Goal: Task Accomplishment & Management: Use online tool/utility

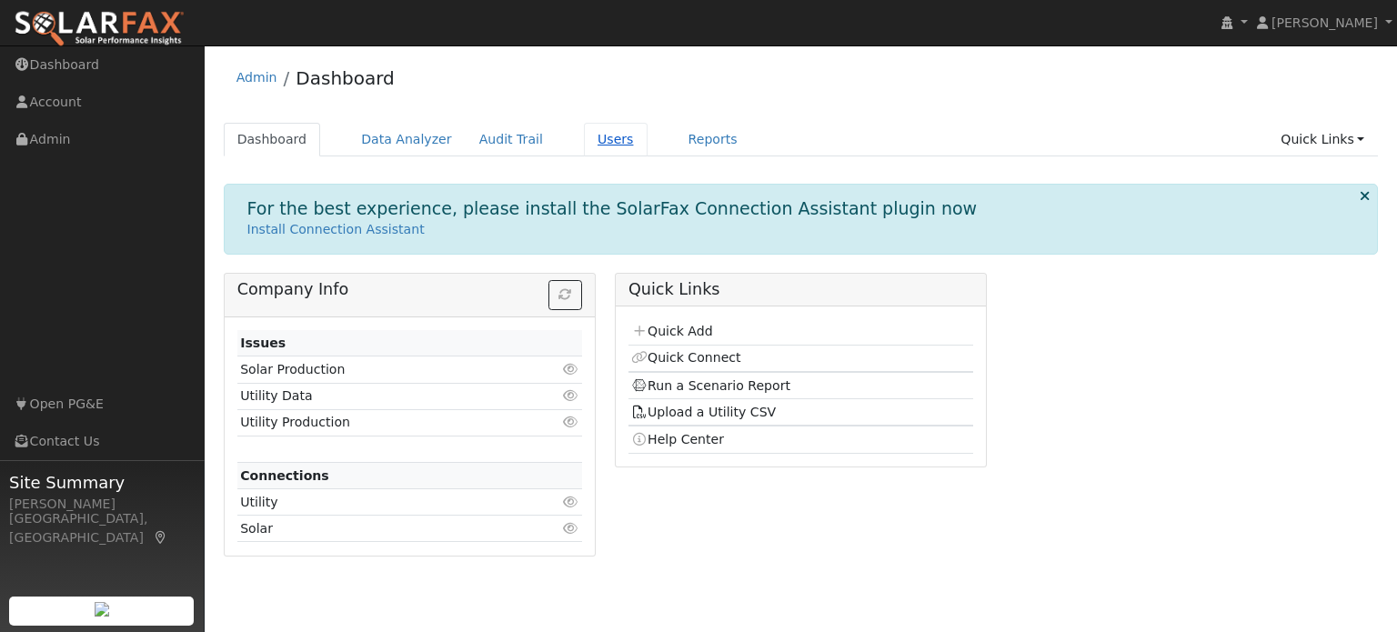
click at [584, 144] on link "Users" at bounding box center [616, 140] width 64 height 34
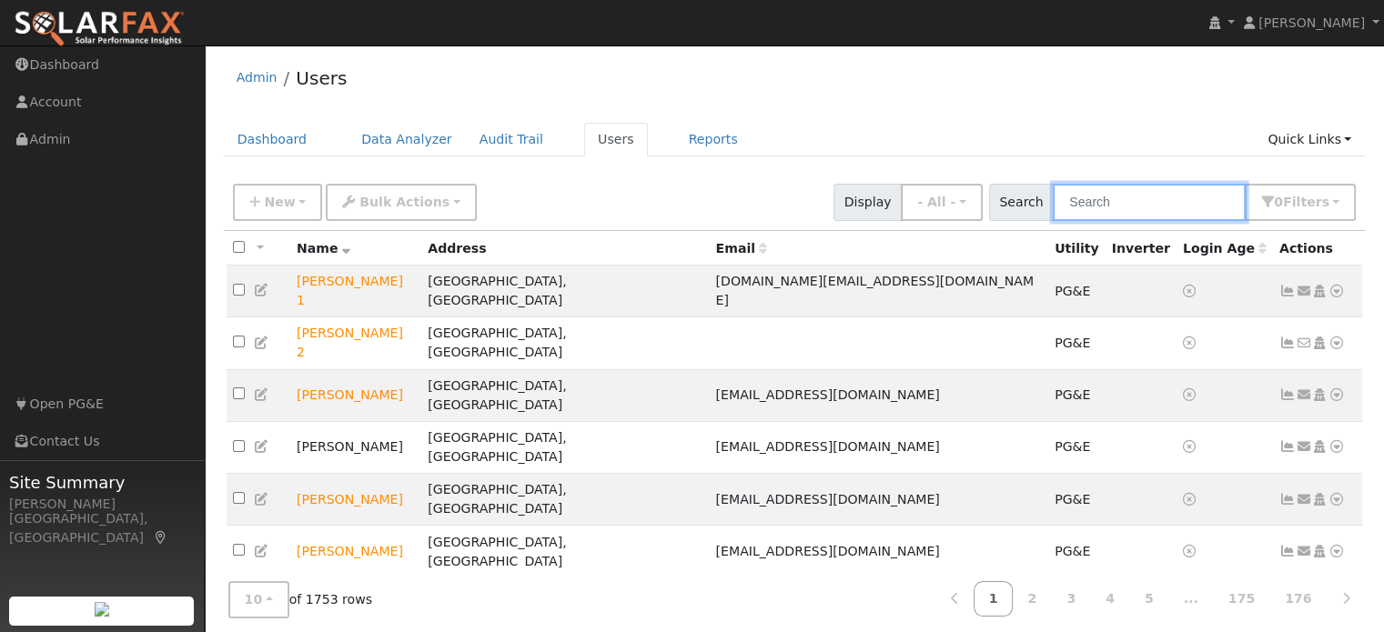
click at [1162, 198] on input "text" at bounding box center [1148, 202] width 193 height 37
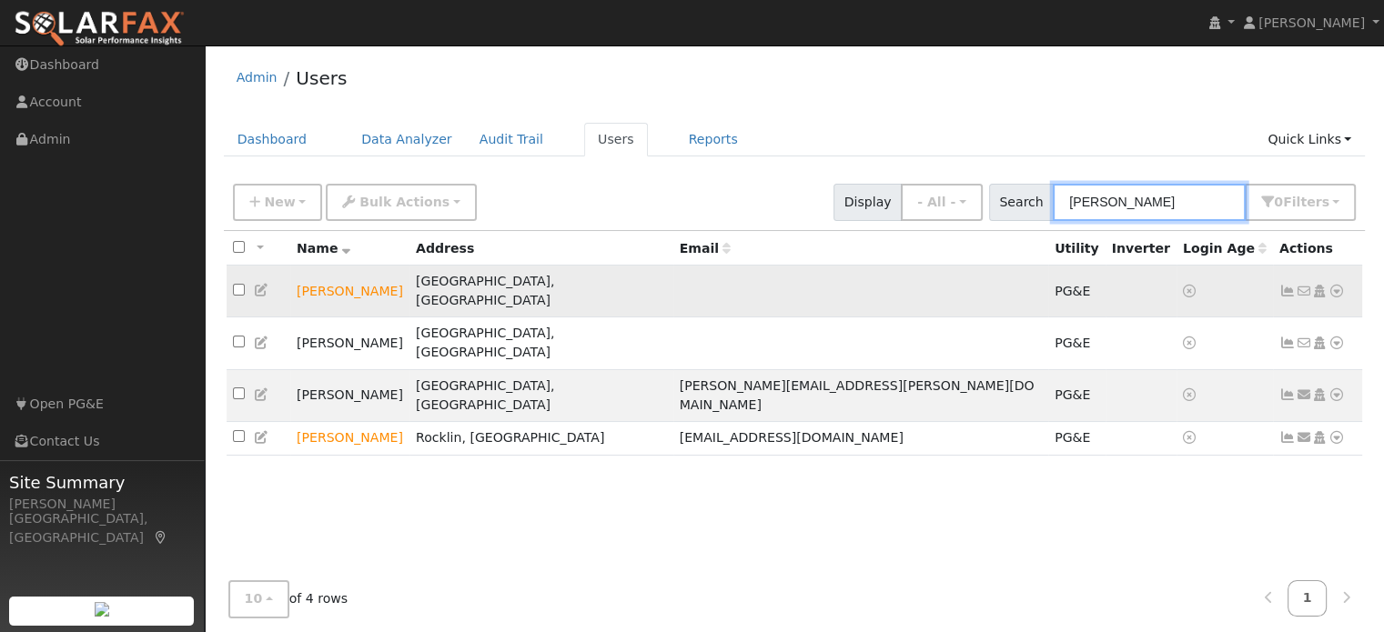
type input "brooks"
click at [1336, 285] on icon at bounding box center [1336, 291] width 16 height 13
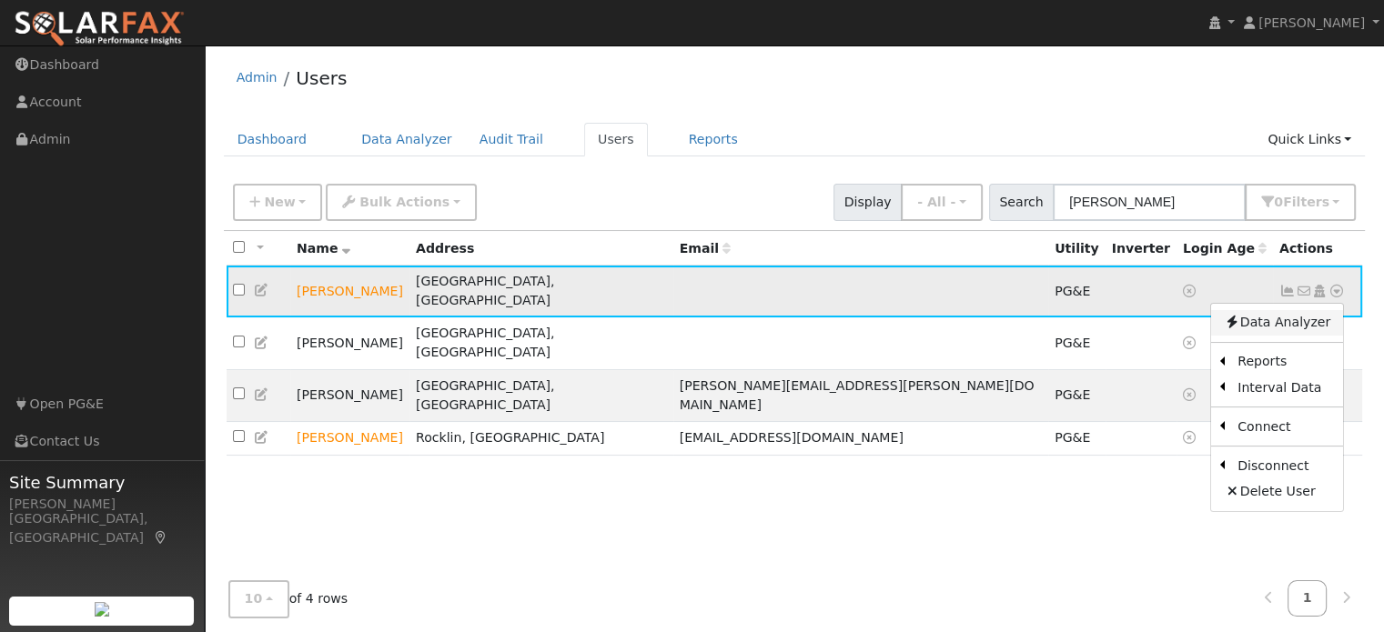
click at [1280, 316] on link "Data Analyzer" at bounding box center [1277, 322] width 132 height 25
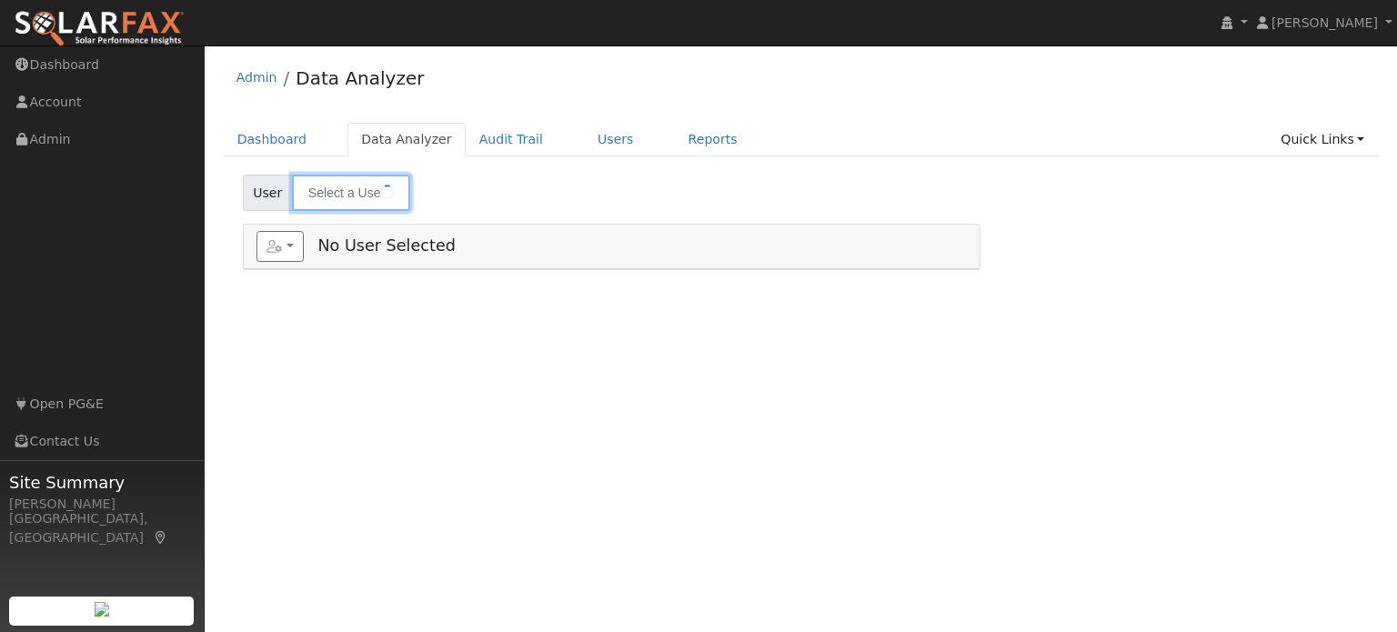
type input "[PERSON_NAME]"
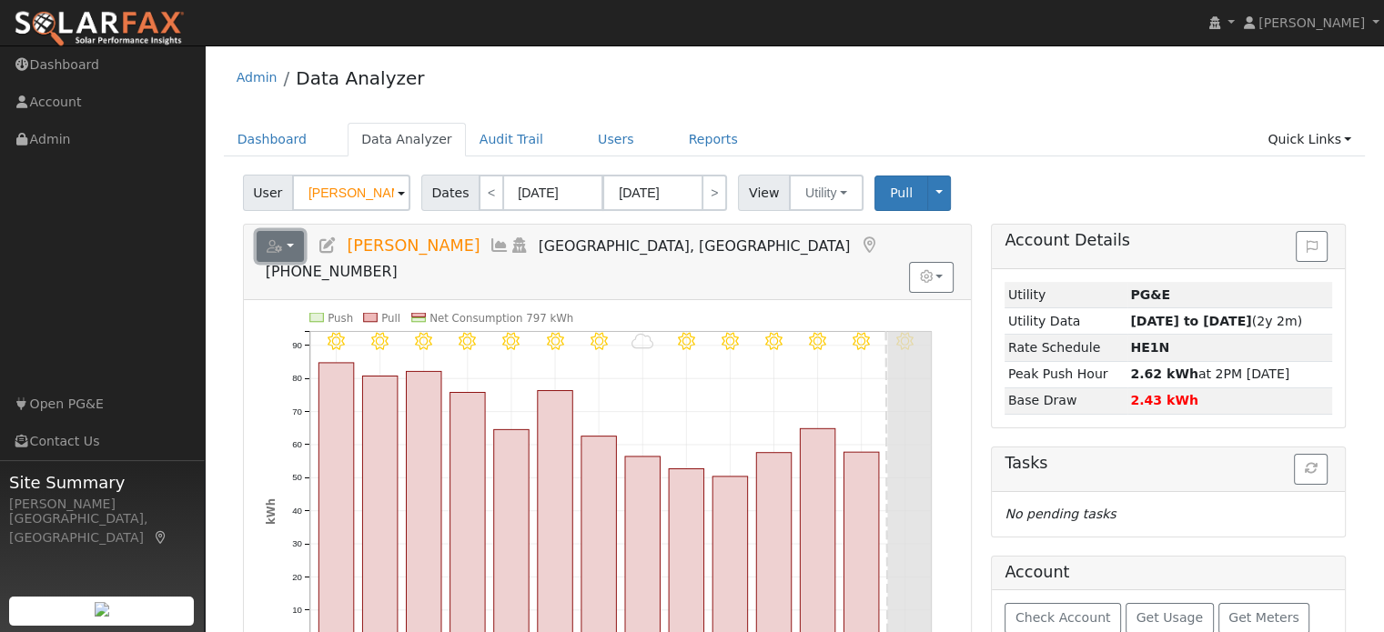
click at [284, 247] on button "button" at bounding box center [281, 246] width 48 height 31
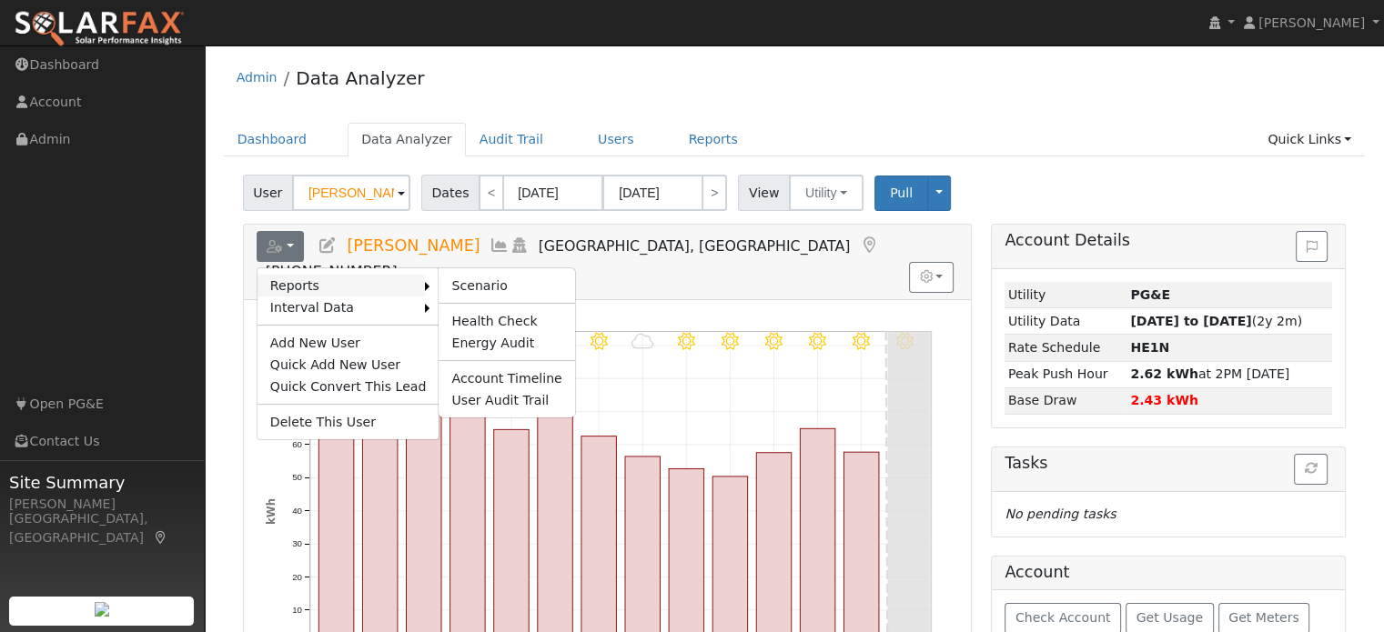
click at [334, 284] on link "Reports" at bounding box center [341, 286] width 168 height 22
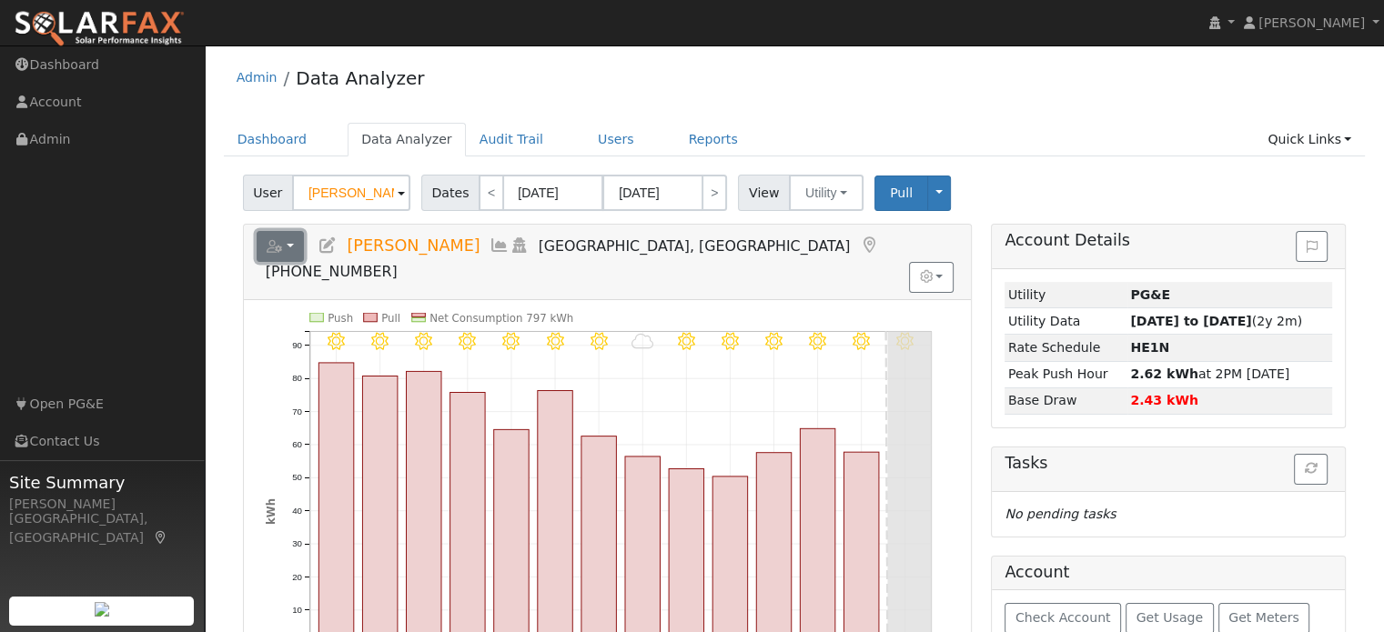
click at [288, 250] on button "button" at bounding box center [281, 246] width 48 height 31
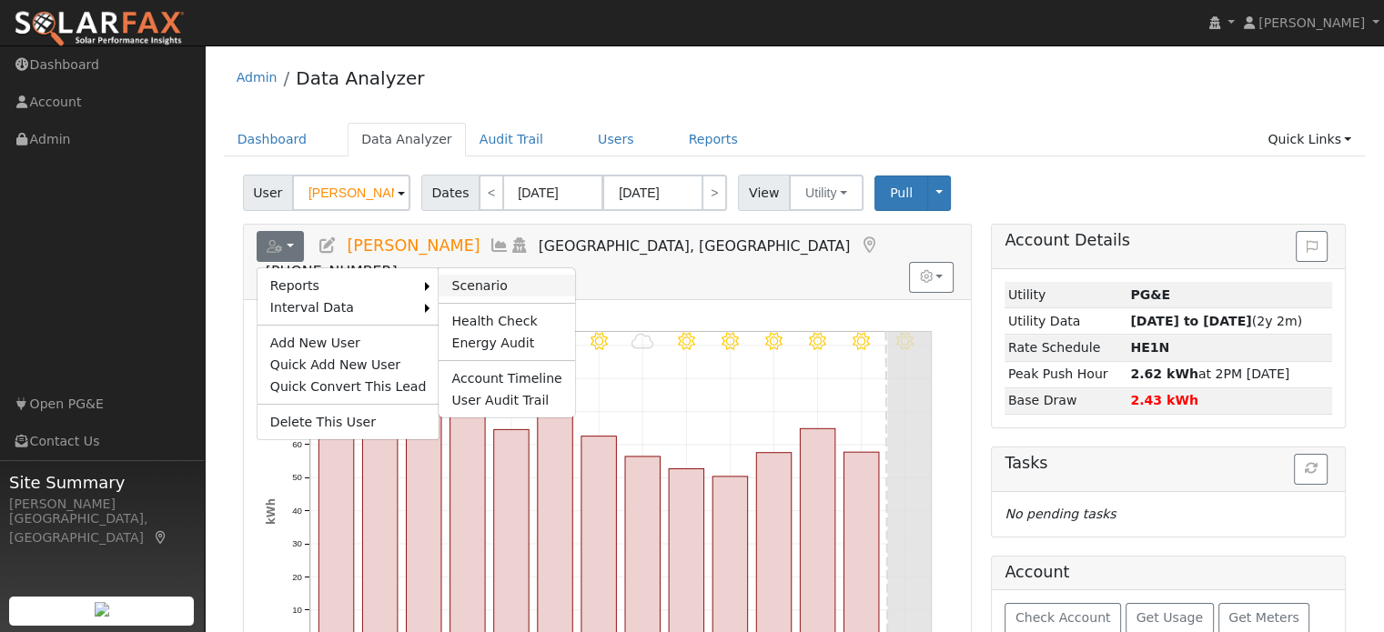
click at [462, 279] on link "Scenario" at bounding box center [506, 286] width 136 height 22
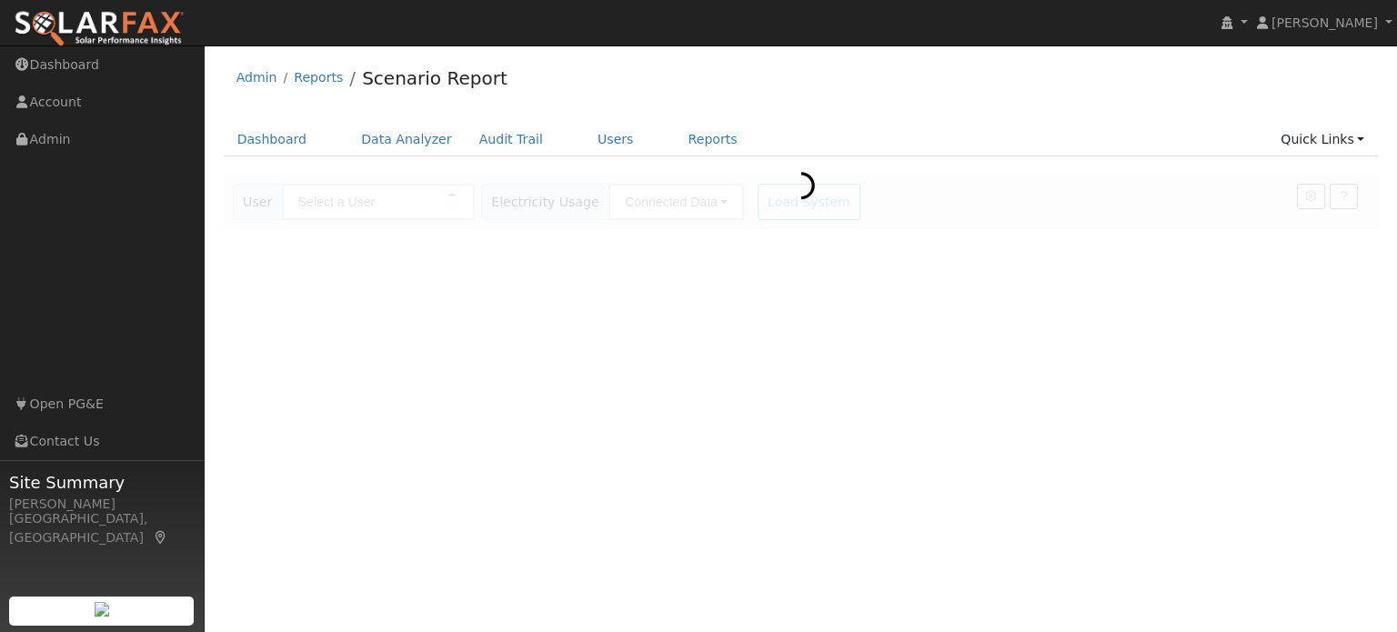
type input "[PERSON_NAME]"
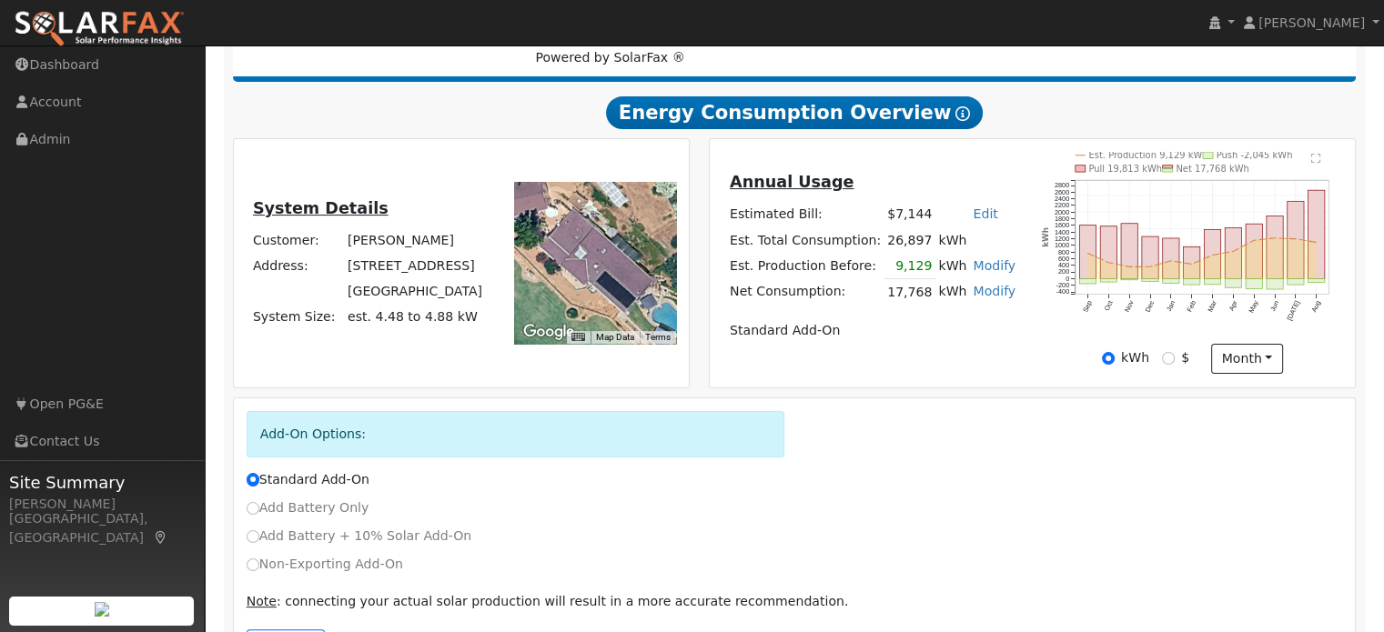
scroll to position [343, 0]
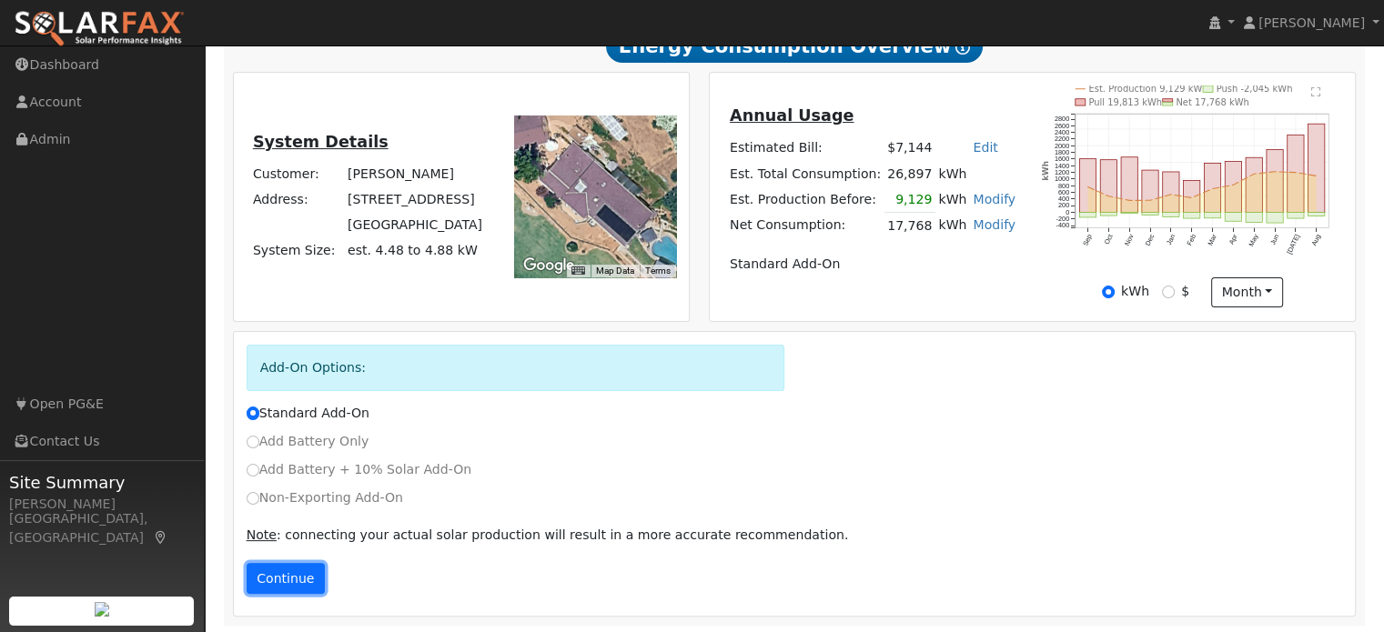
click at [280, 575] on button "Continue" at bounding box center [286, 578] width 78 height 31
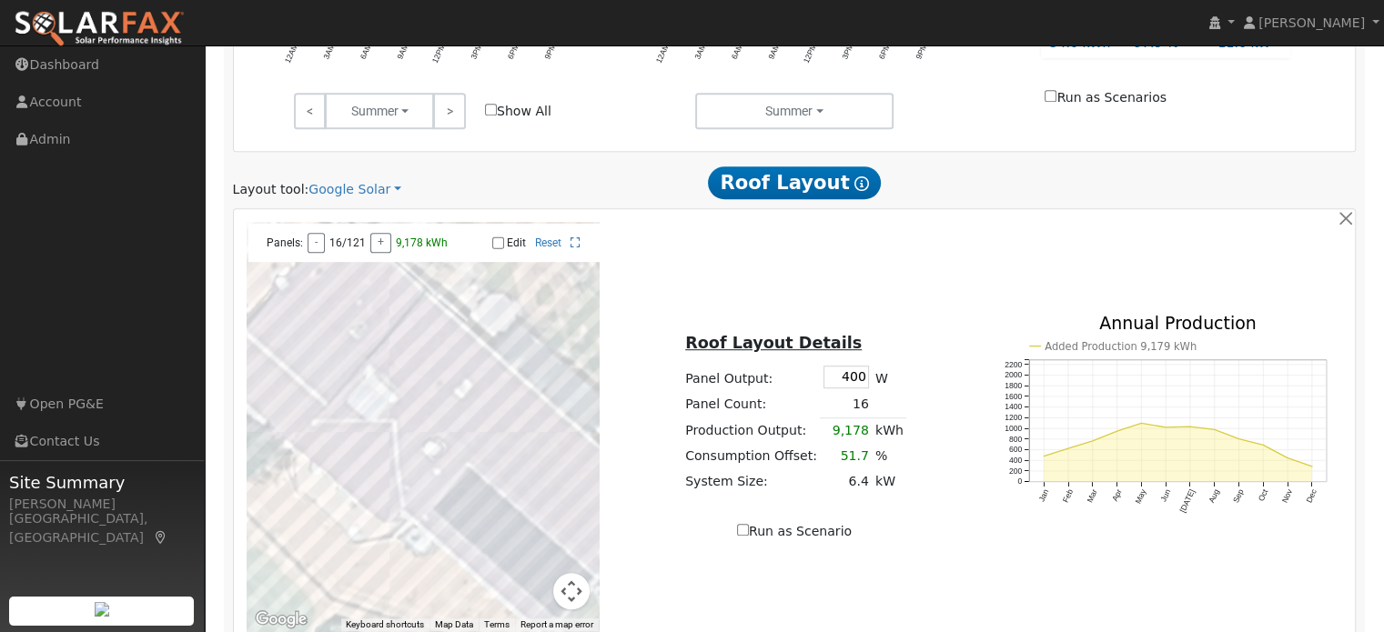
scroll to position [1077, 0]
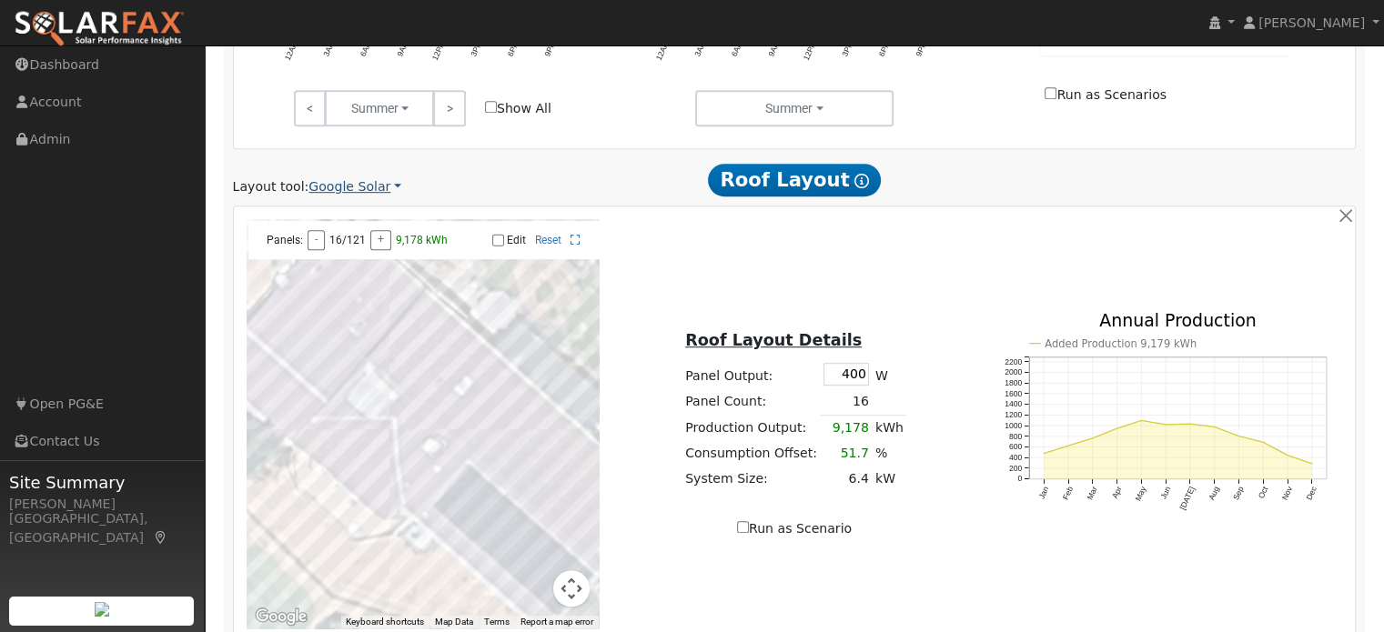
click at [353, 190] on link "Google Solar" at bounding box center [354, 186] width 93 height 19
click at [347, 272] on link "Aurora" at bounding box center [367, 269] width 126 height 25
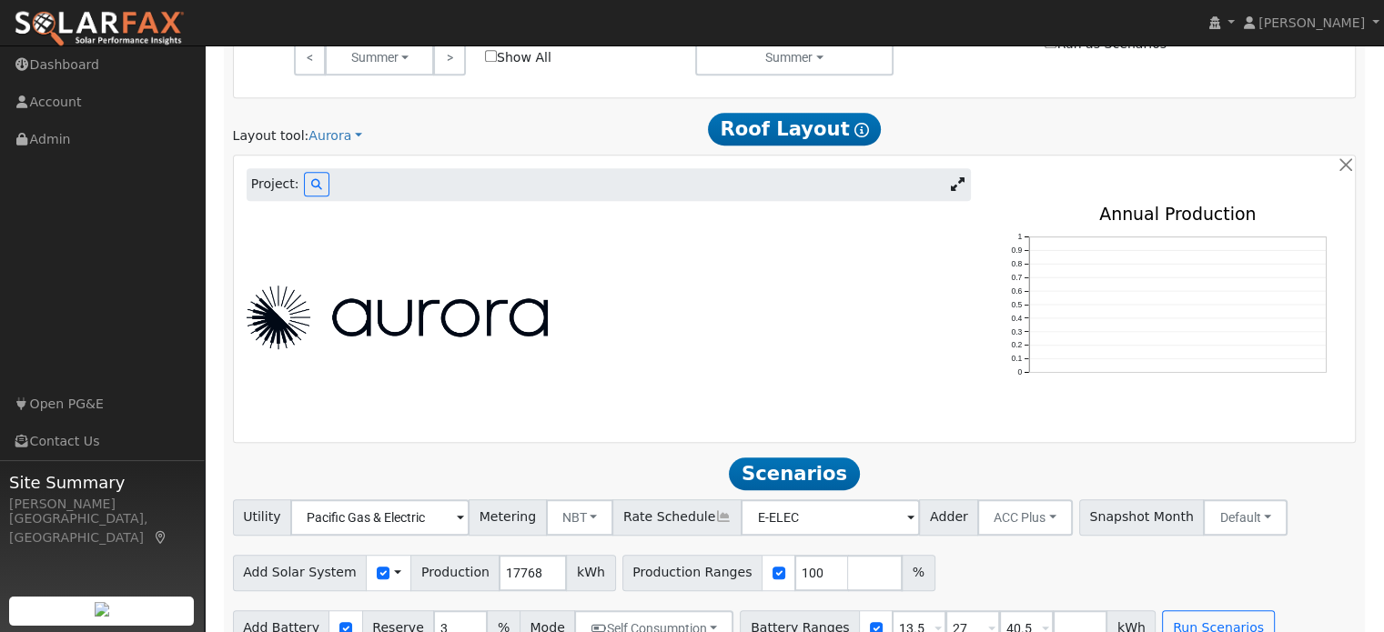
scroll to position [1160, 0]
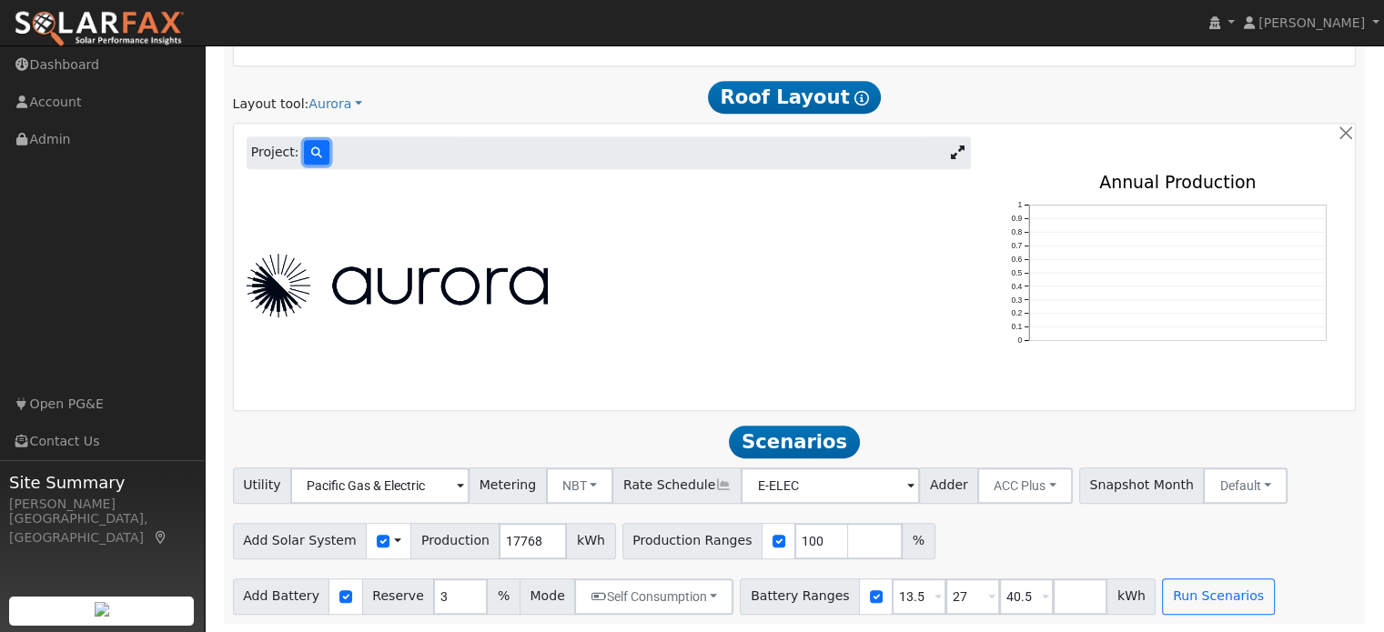
click at [311, 156] on icon at bounding box center [316, 152] width 11 height 11
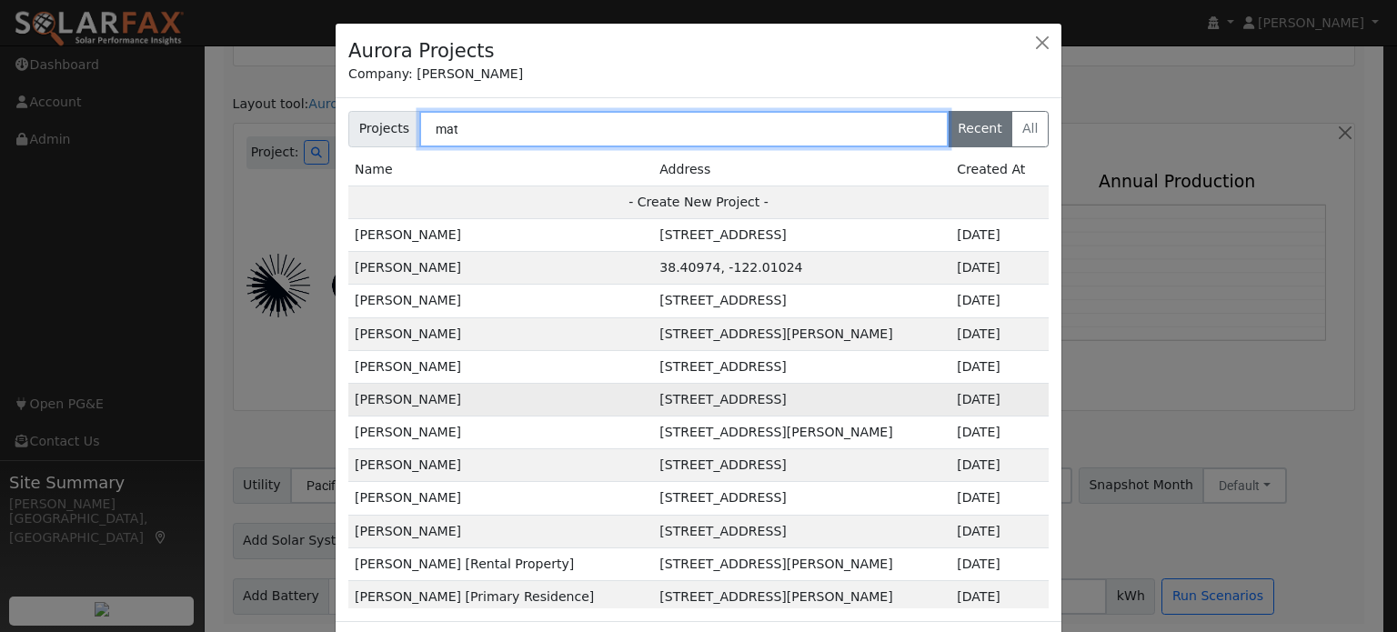
type input "mat"
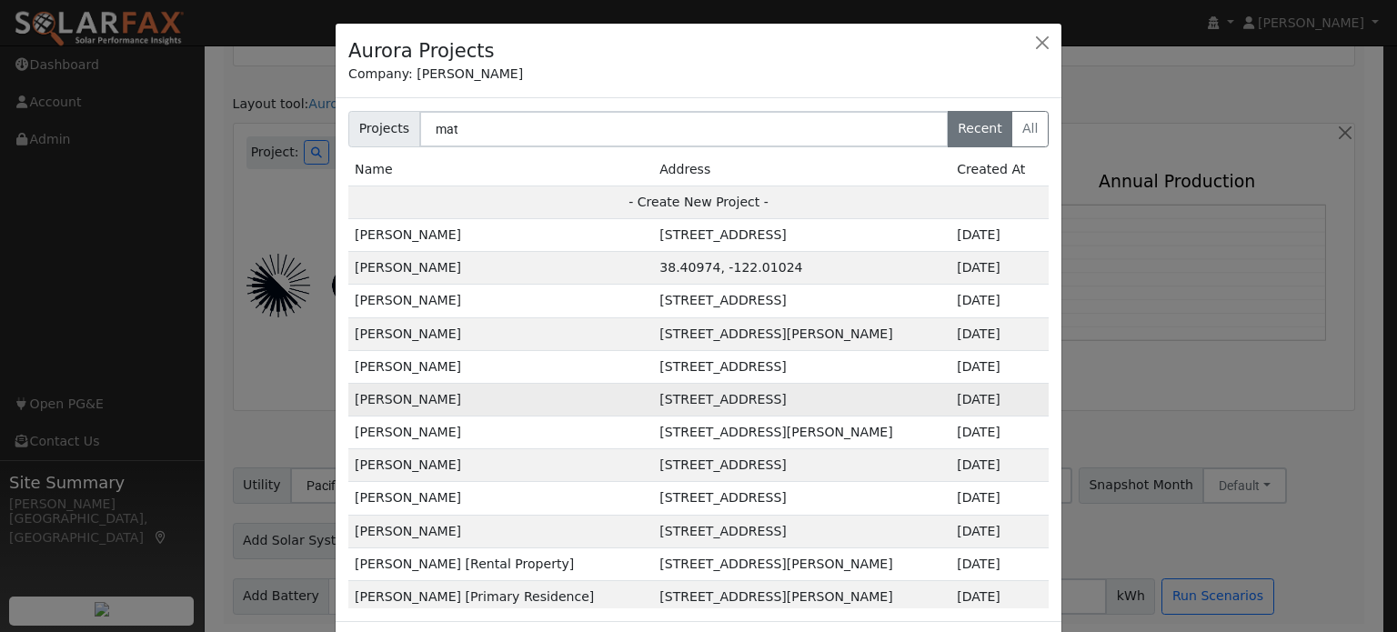
click at [548, 394] on td "[PERSON_NAME]" at bounding box center [500, 399] width 305 height 33
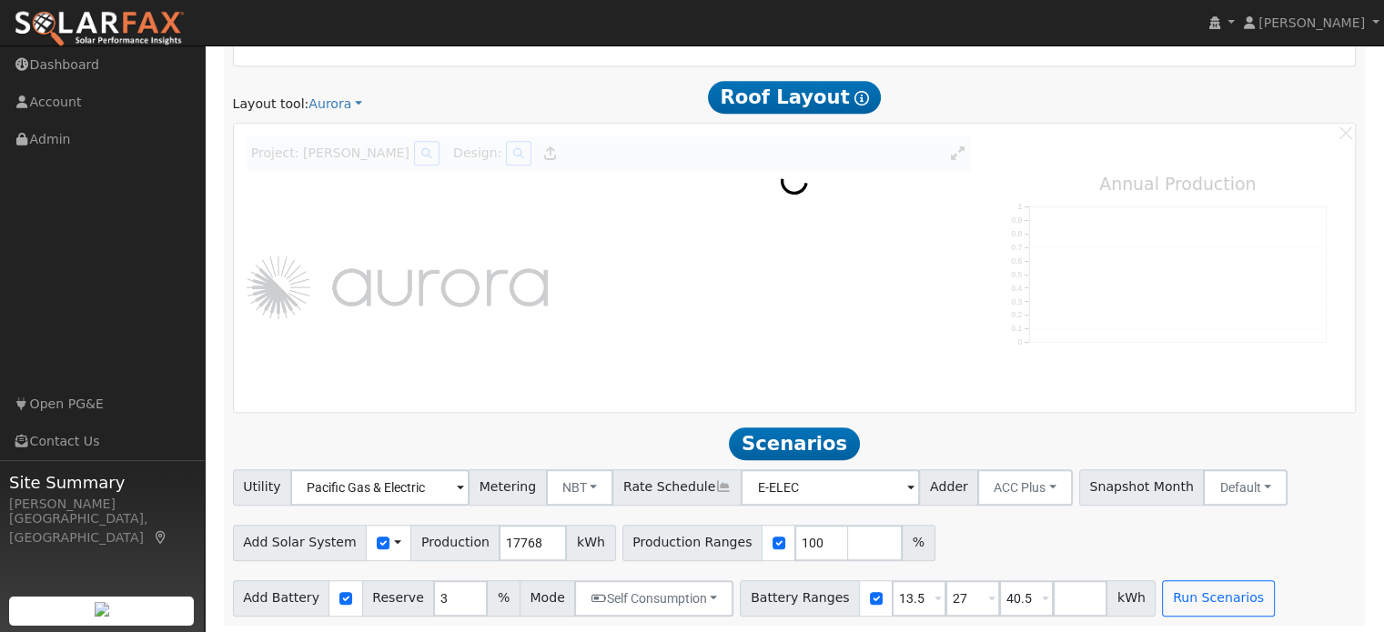
scroll to position [1161, 0]
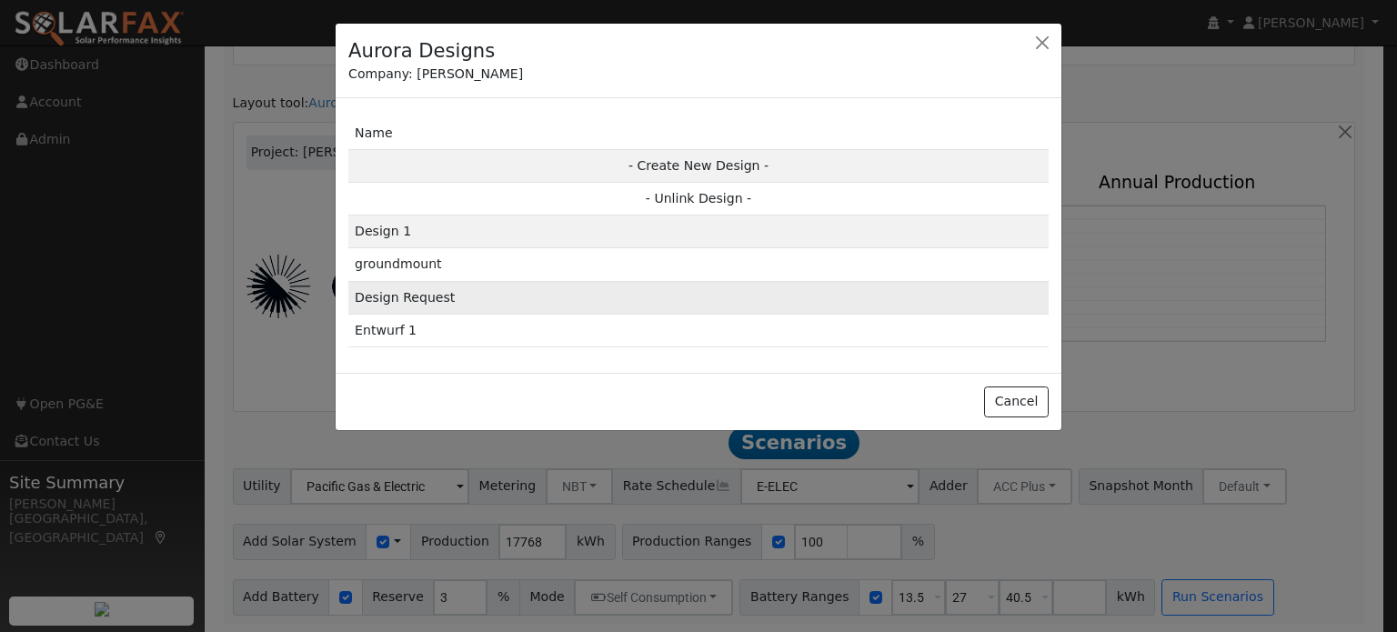
click at [455, 302] on td "Design Request" at bounding box center [698, 297] width 700 height 33
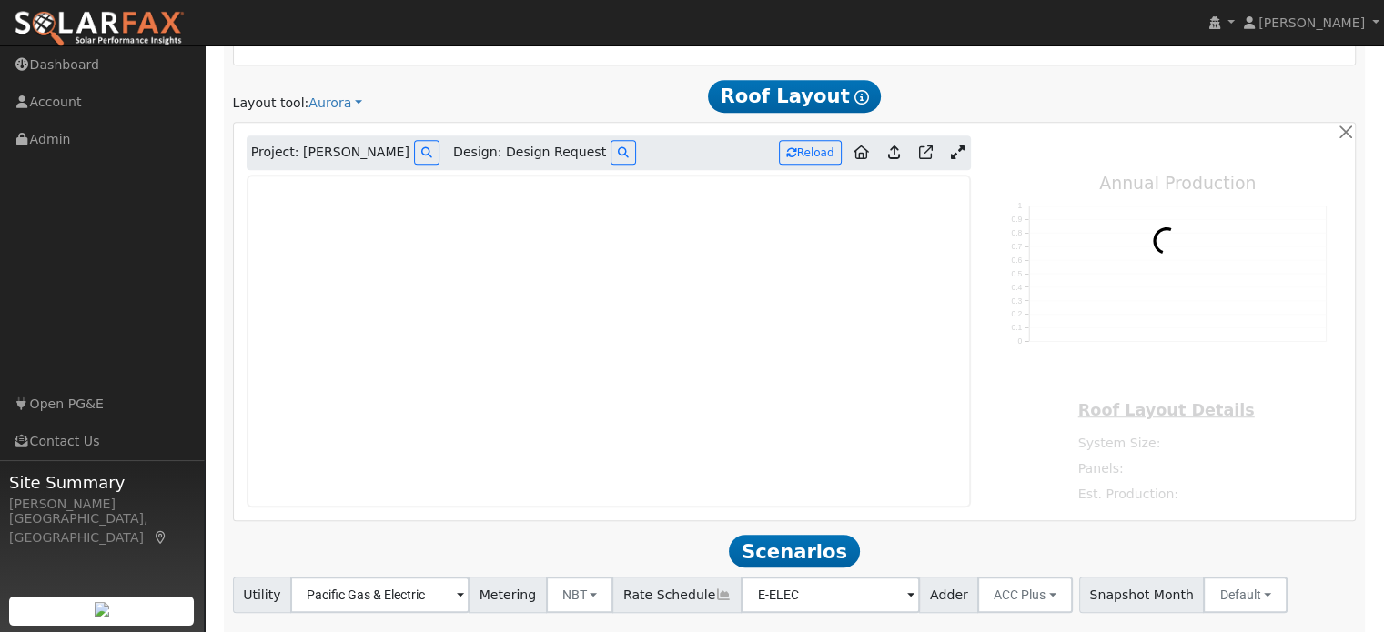
type input "25856"
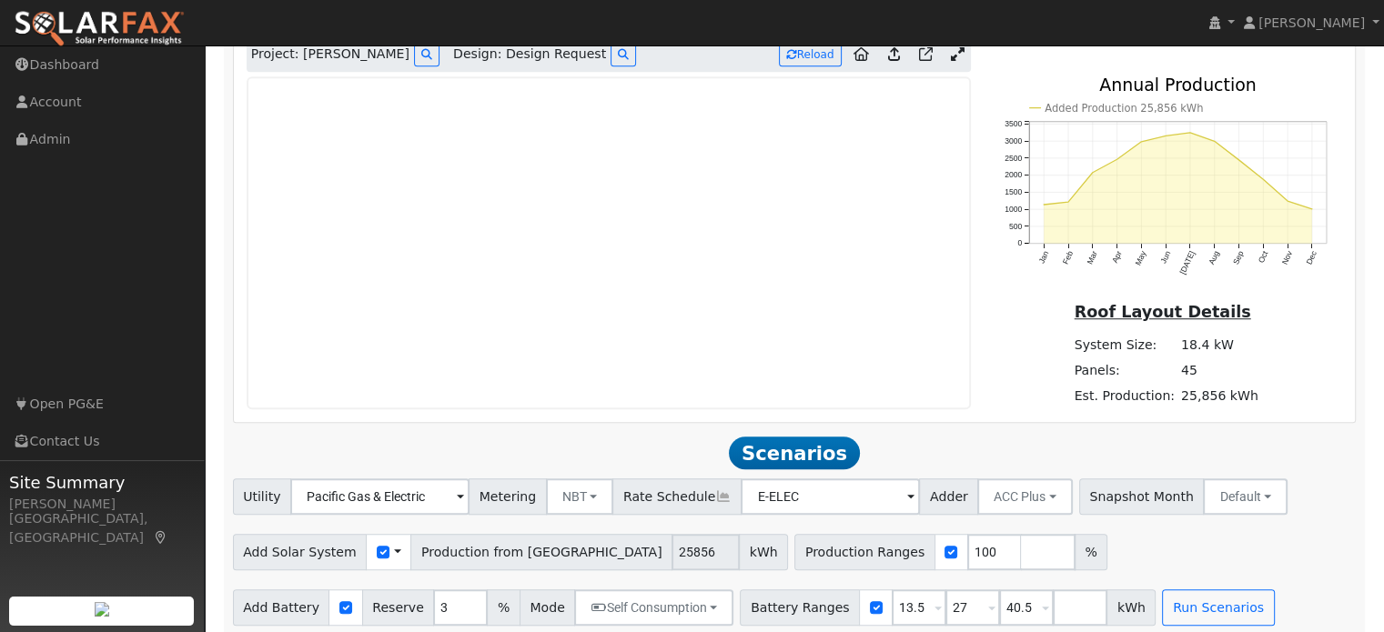
scroll to position [1270, 0]
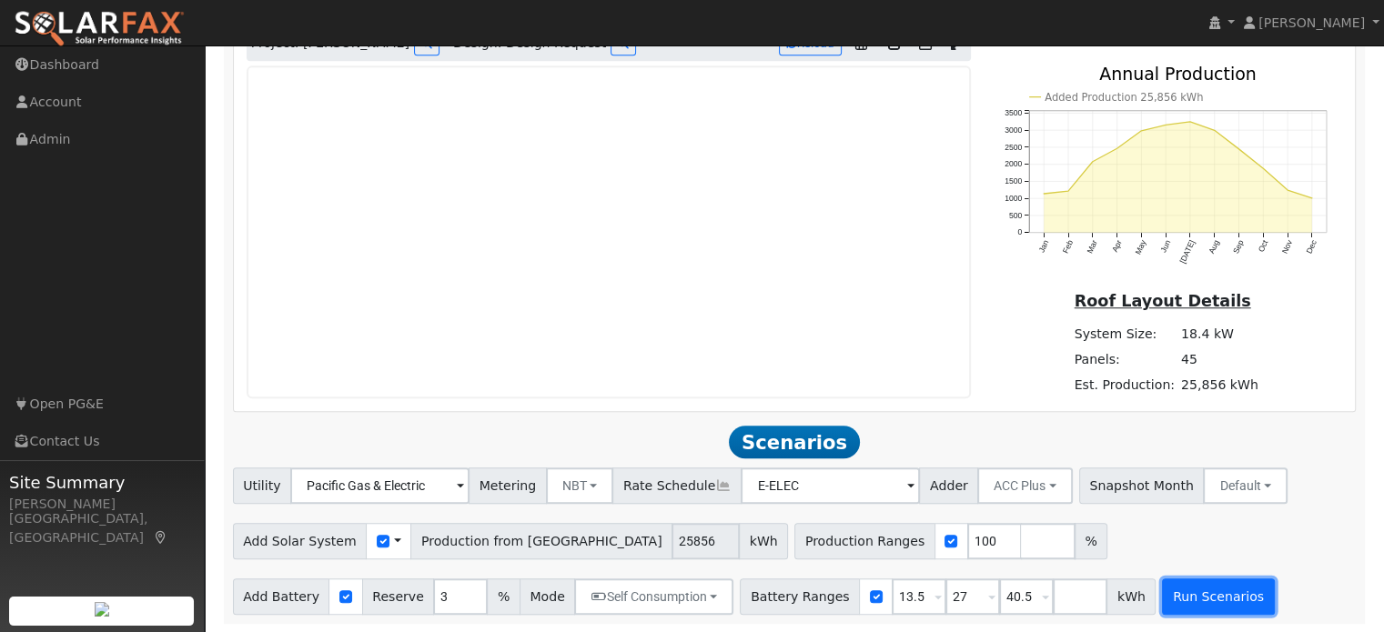
click at [1162, 608] on button "Run Scenarios" at bounding box center [1218, 597] width 112 height 36
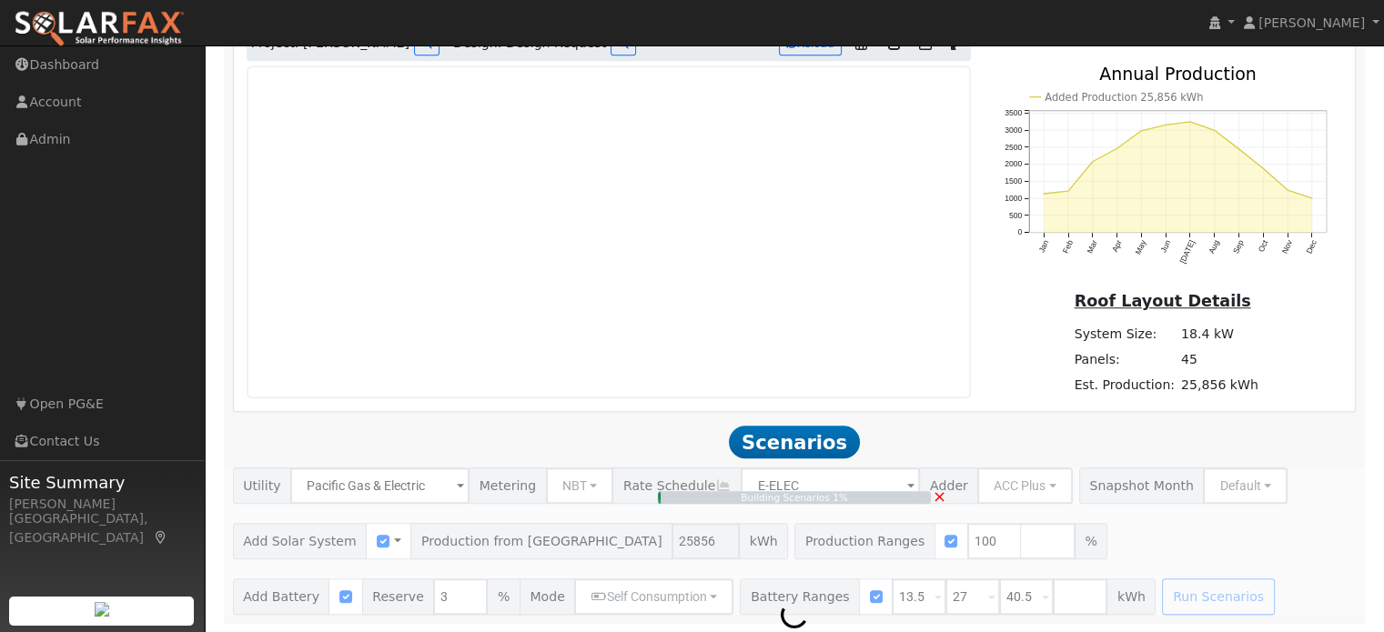
type input "17.2"
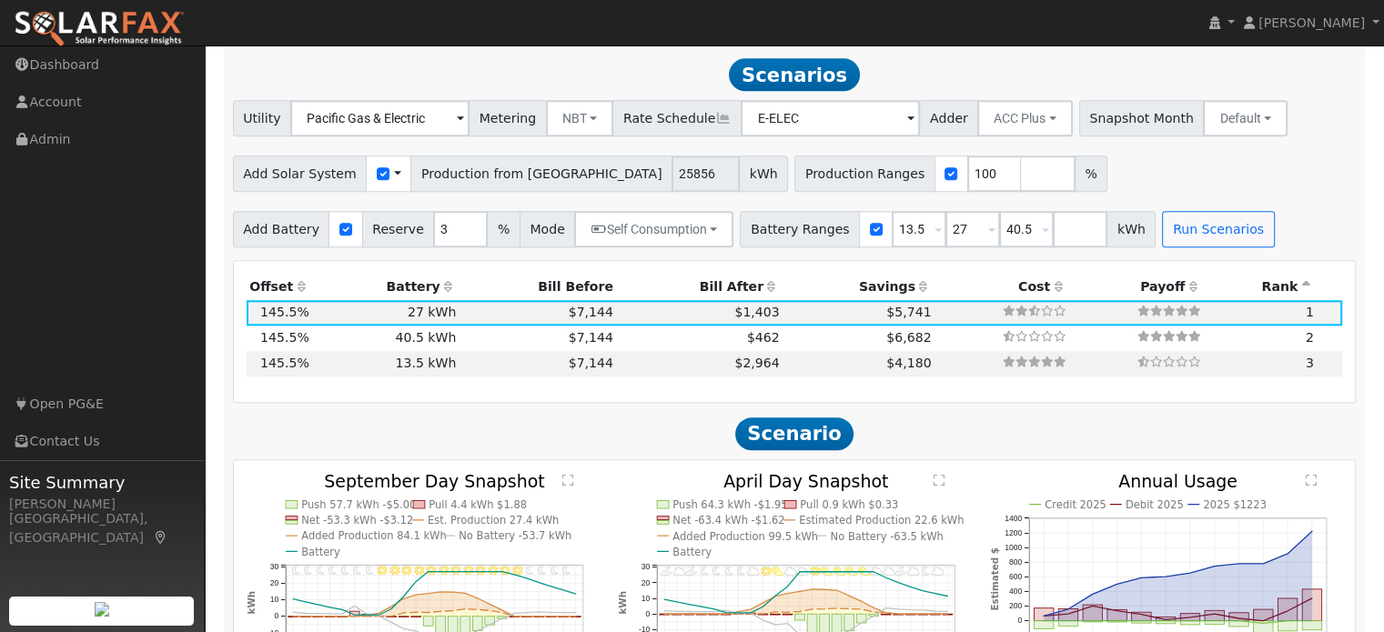
scroll to position [1638, 0]
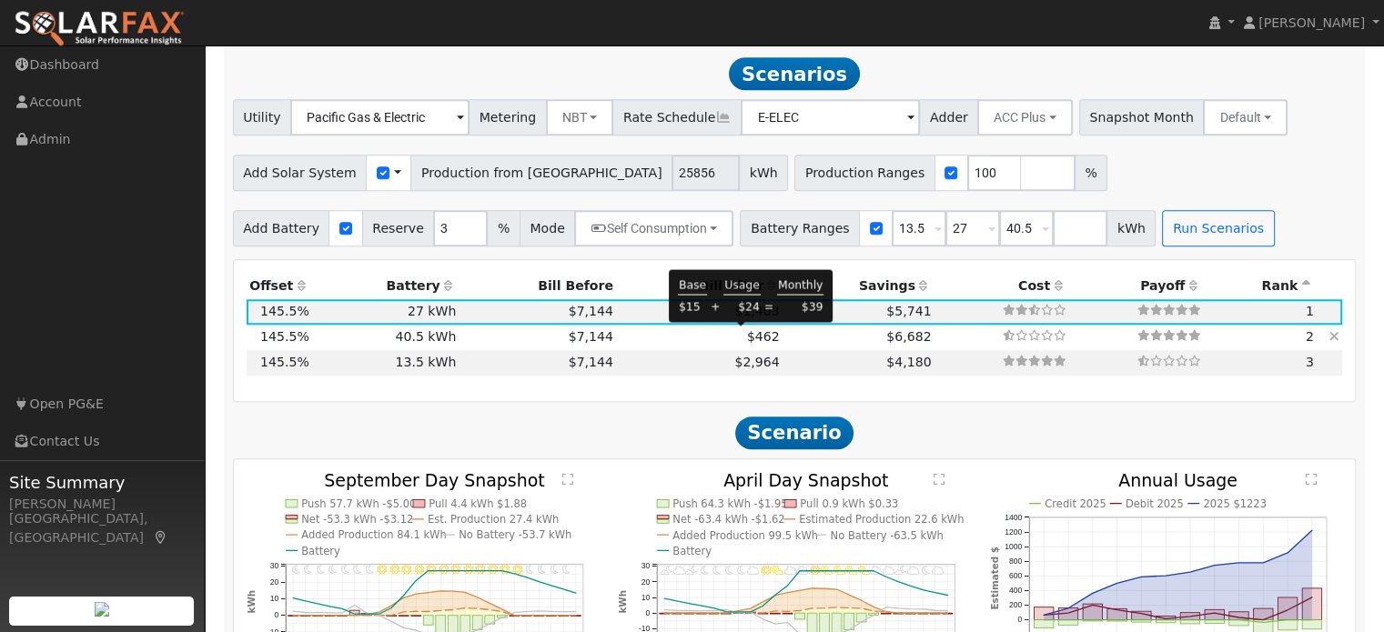
click at [747, 336] on span "$462" at bounding box center [763, 336] width 33 height 15
type input "$48,600"
type input "$32,679"
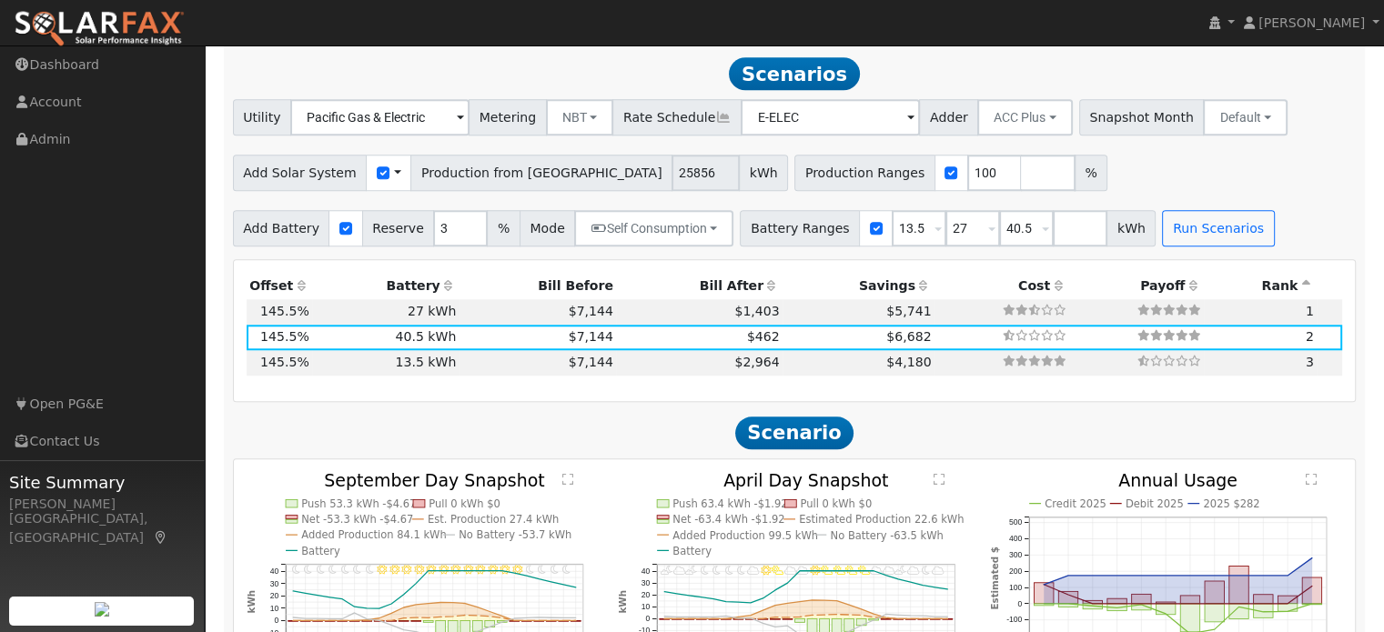
click at [699, 385] on div "Production Offset Battery Reserve Mode ACC Push Incentive Bill Before Bill Afte…" at bounding box center [794, 332] width 1115 height 116
click at [439, 226] on input "3" at bounding box center [460, 228] width 55 height 36
type input "10"
click at [555, 274] on th "Bill Before" at bounding box center [537, 286] width 157 height 25
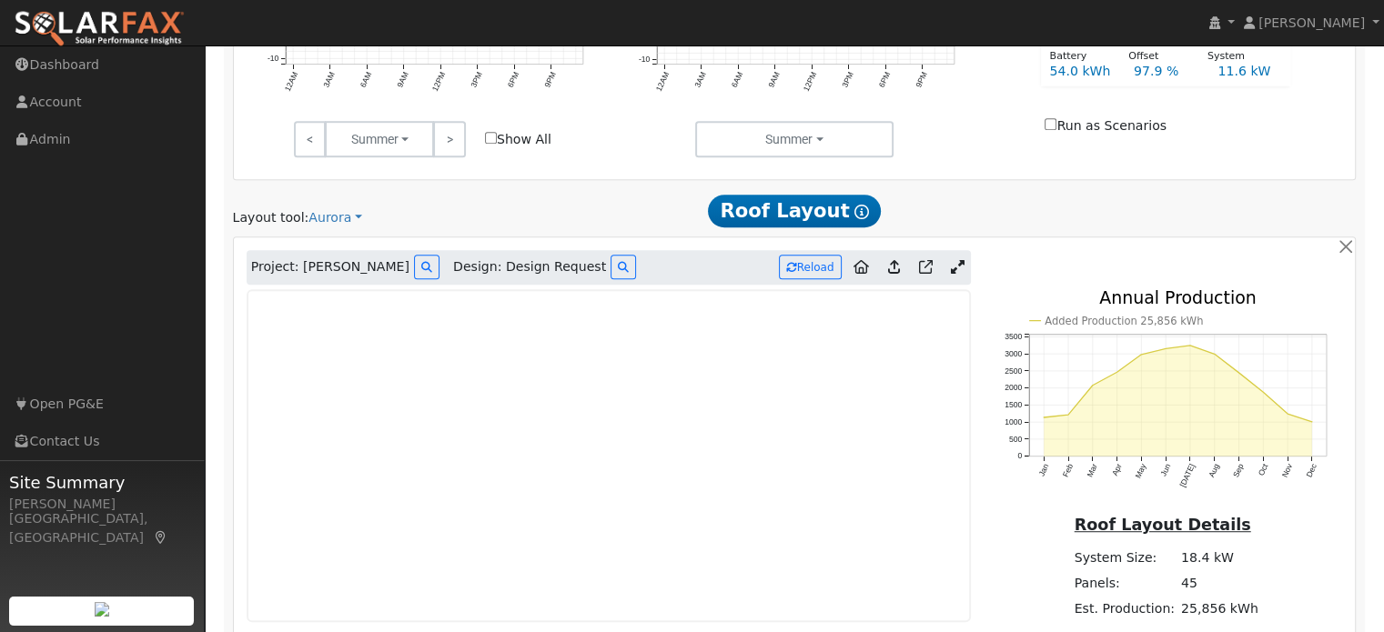
scroll to position [1044, 0]
click at [1008, 217] on div at bounding box center [1174, 213] width 381 height 34
click at [1219, 24] on icon at bounding box center [1213, 22] width 11 height 13
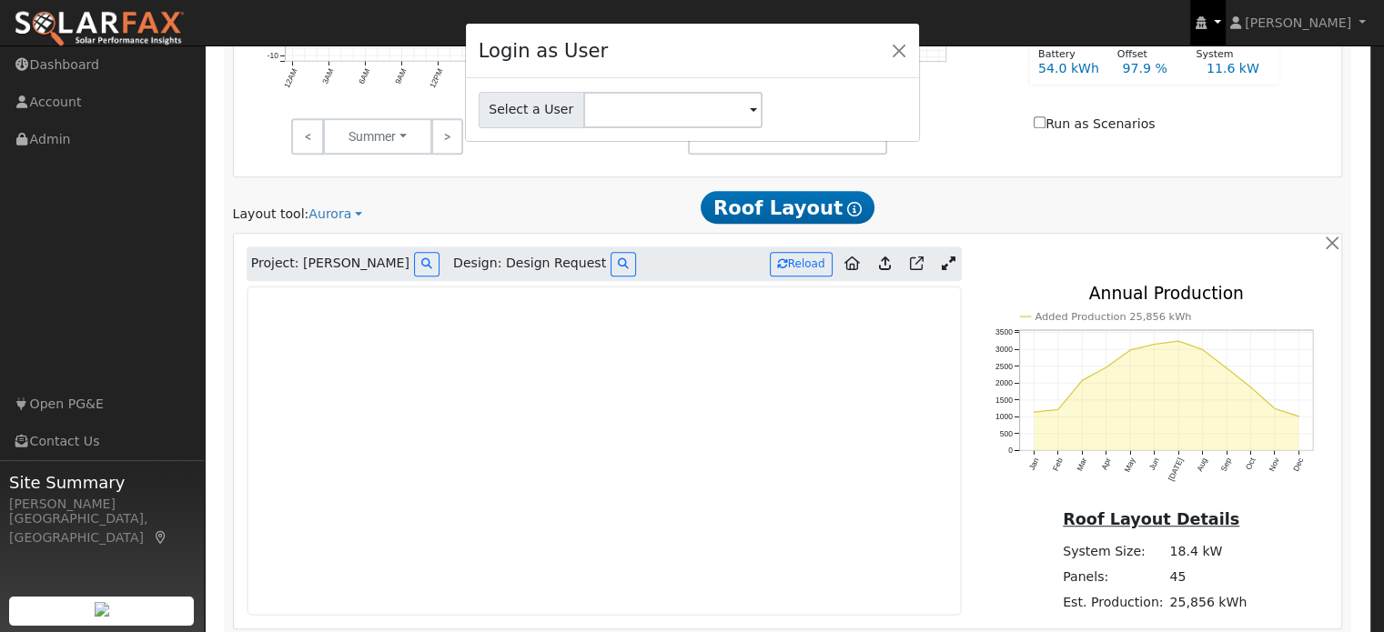
scroll to position [1047, 0]
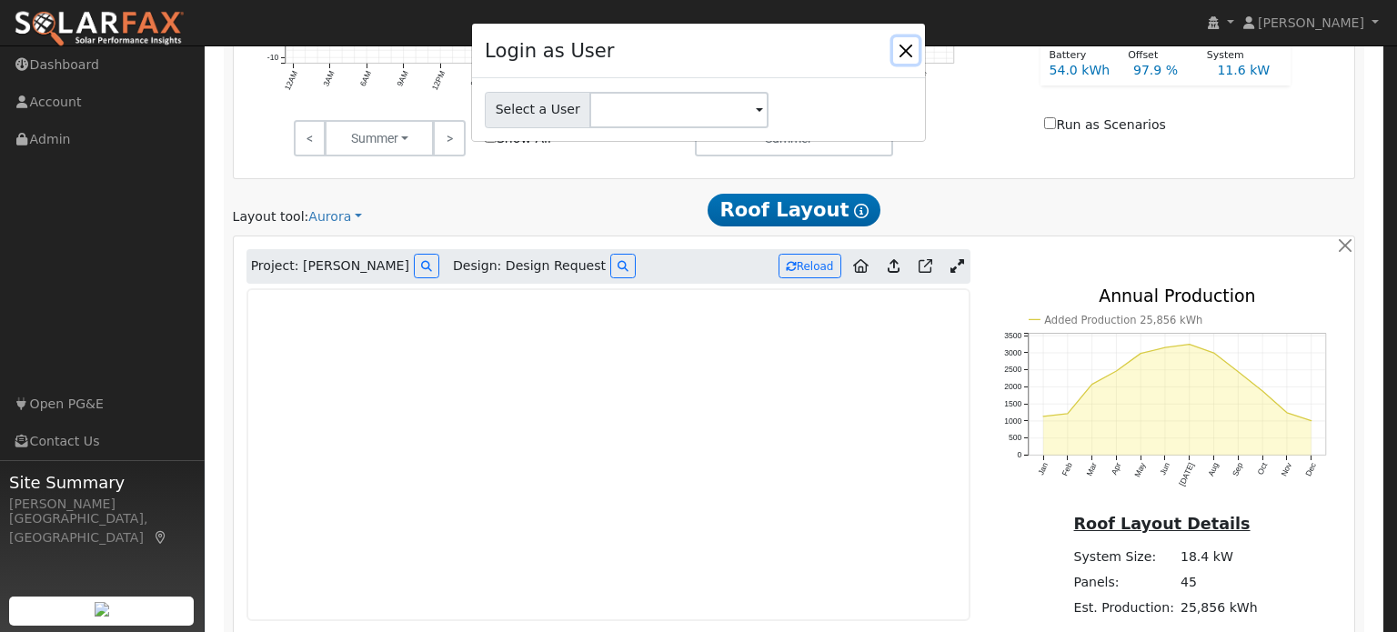
click at [906, 50] on button "Close" at bounding box center [905, 49] width 25 height 25
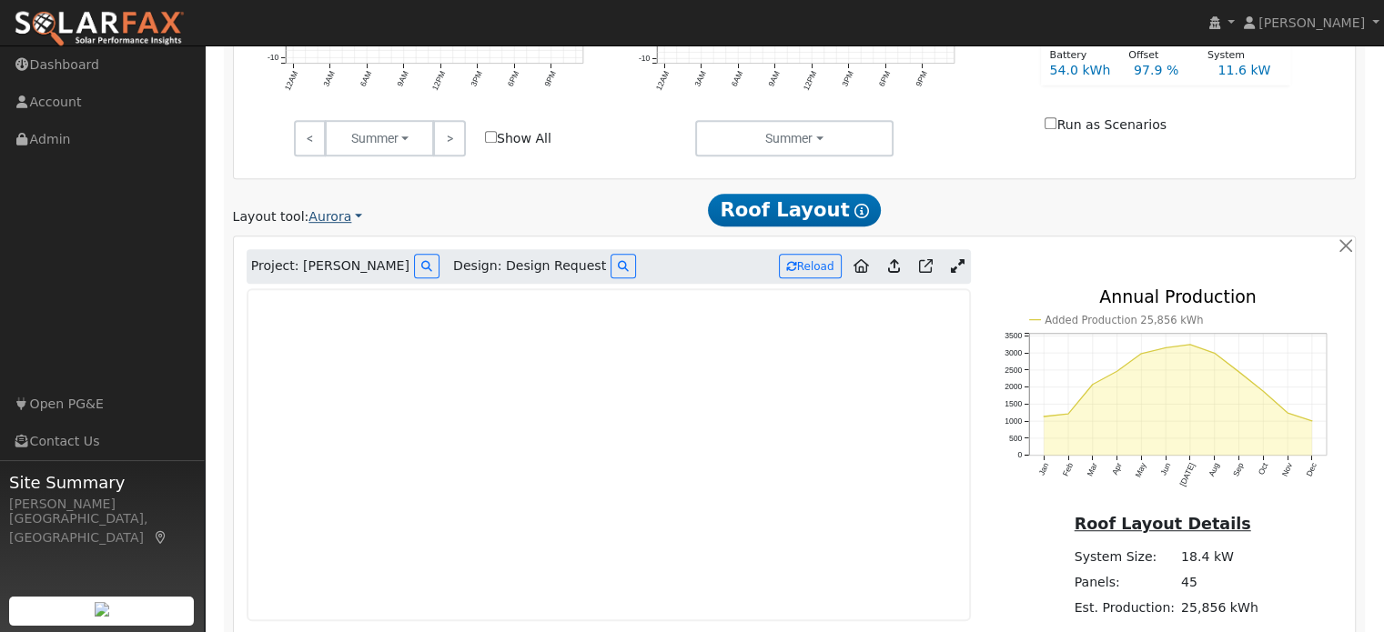
click at [321, 214] on link "Aurora" at bounding box center [335, 216] width 54 height 19
click at [343, 247] on link "Google Solar" at bounding box center [367, 249] width 126 height 25
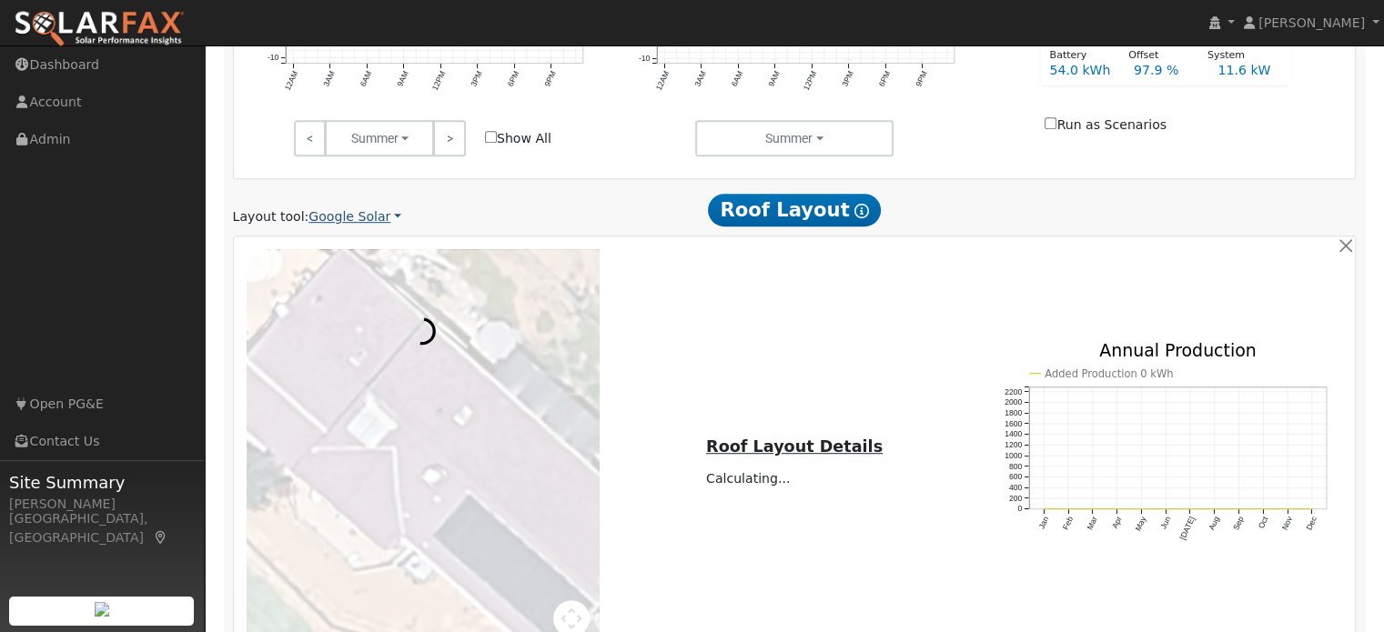
click at [351, 222] on link "Google Solar" at bounding box center [354, 216] width 93 height 19
click at [346, 299] on link "Aurora" at bounding box center [367, 299] width 126 height 25
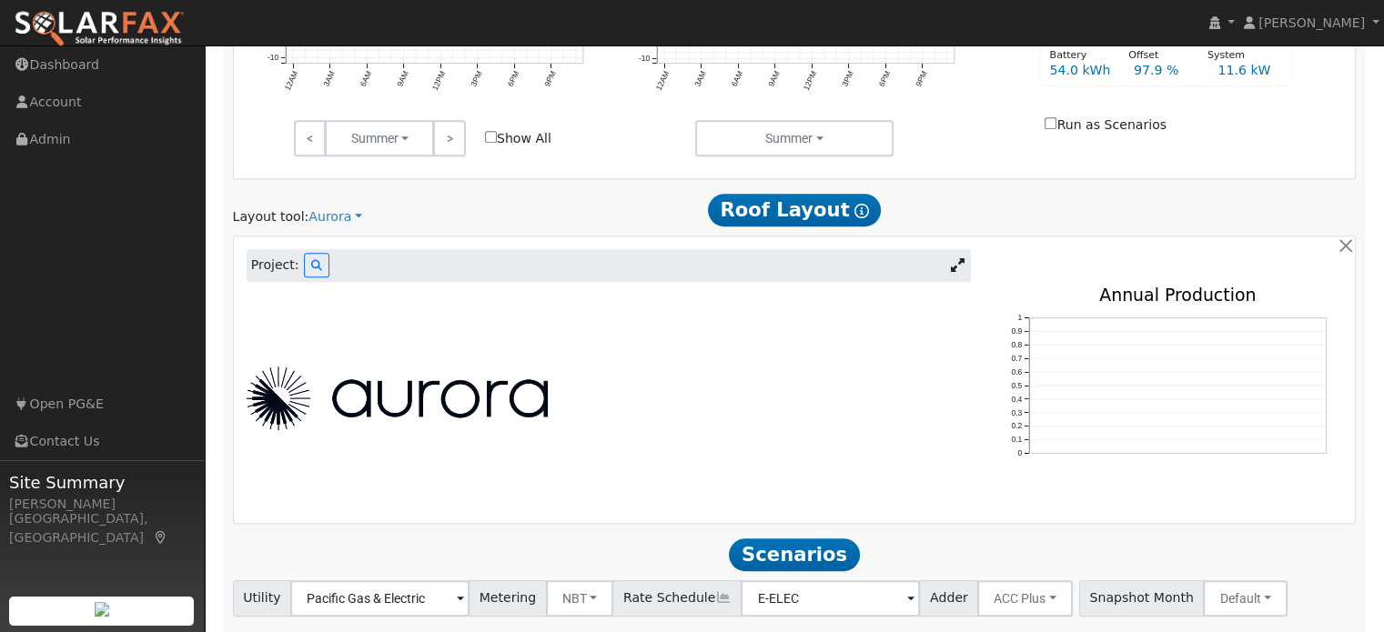
click at [437, 330] on div at bounding box center [608, 399] width 743 height 224
click at [393, 321] on div at bounding box center [608, 399] width 743 height 224
click at [307, 270] on button at bounding box center [316, 265] width 25 height 25
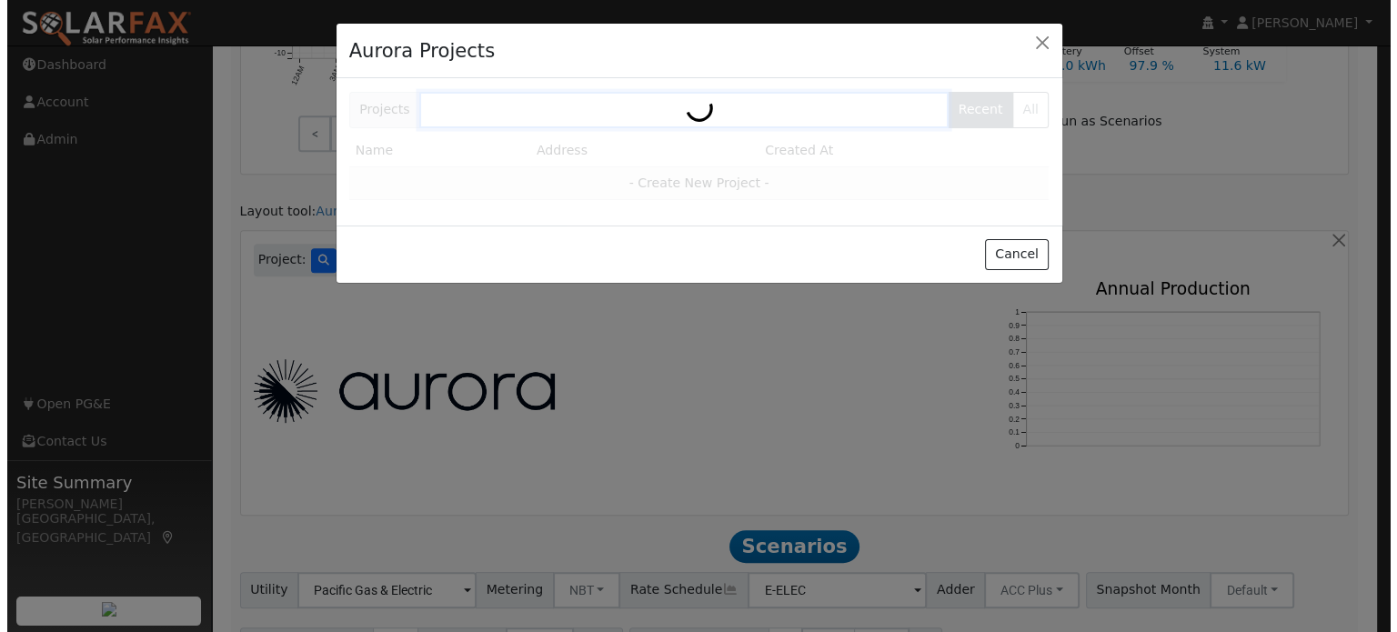
scroll to position [1050, 0]
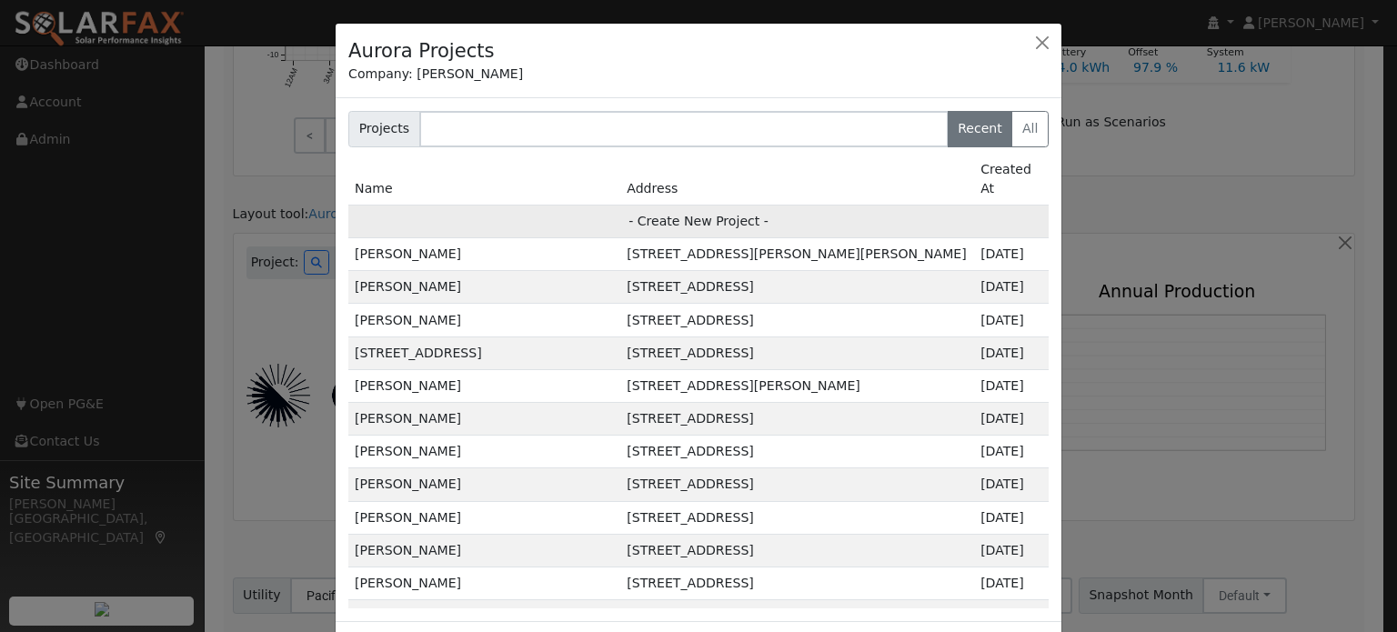
click at [711, 205] on td "- Create New Project -" at bounding box center [698, 221] width 700 height 33
type input "[PERSON_NAME]"
type input "[STREET_ADDRESS]"
type input "[GEOGRAPHIC_DATA]"
type input "CA"
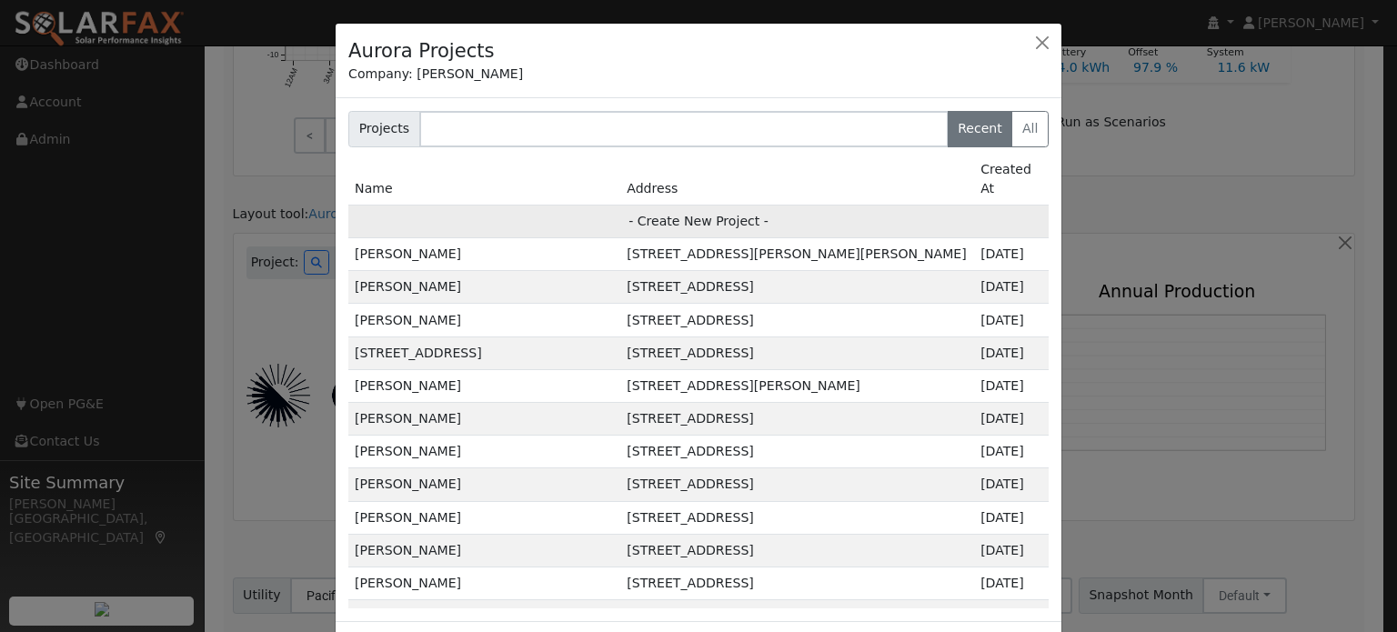
type input "95658"
type input "Design"
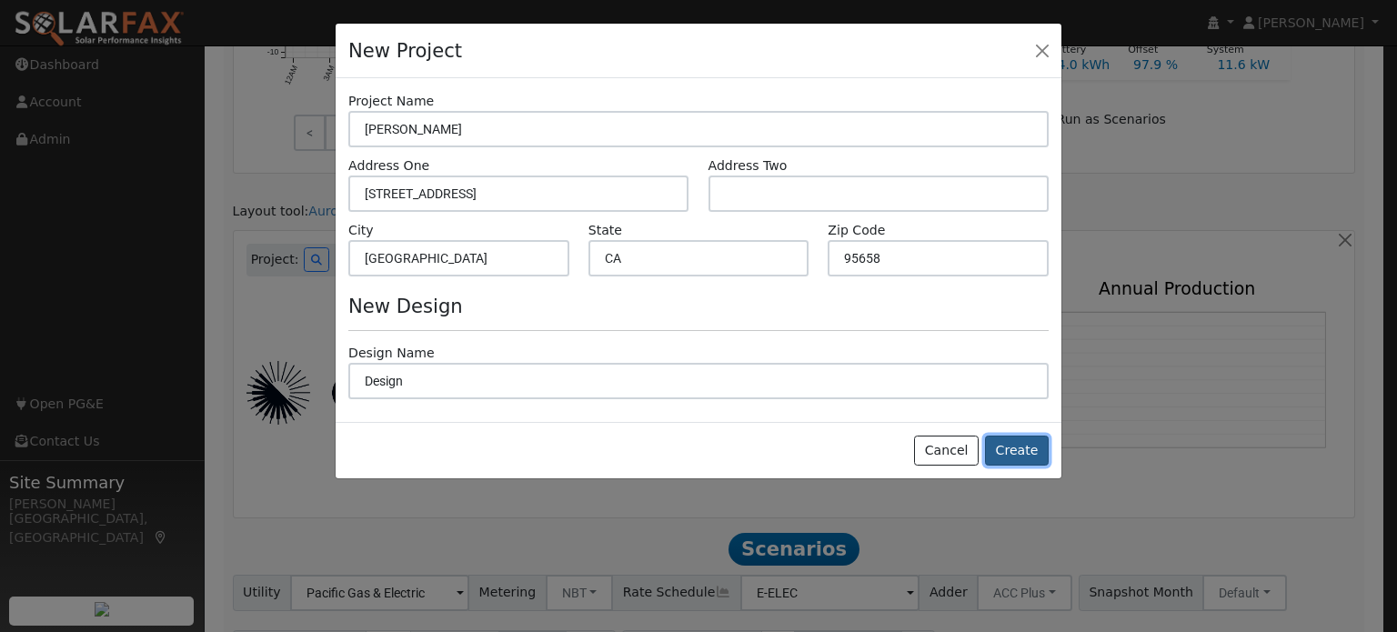
click at [1011, 453] on button "Create" at bounding box center [1017, 451] width 64 height 31
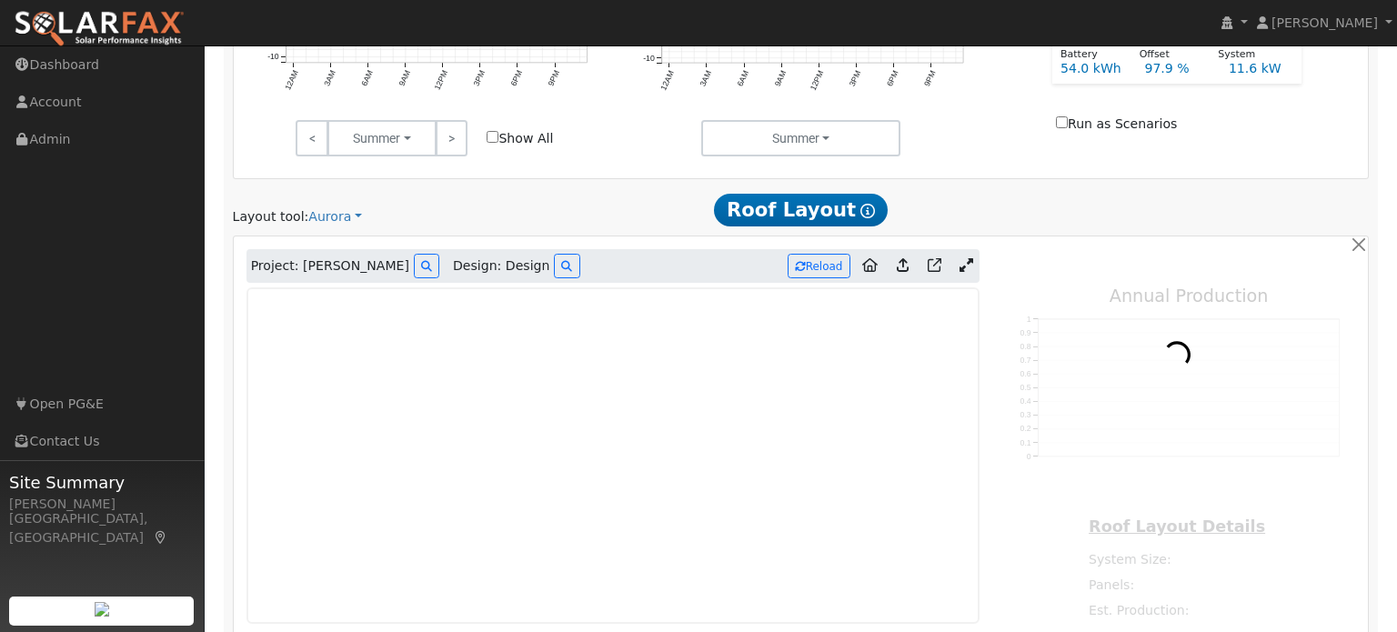
type input "0"
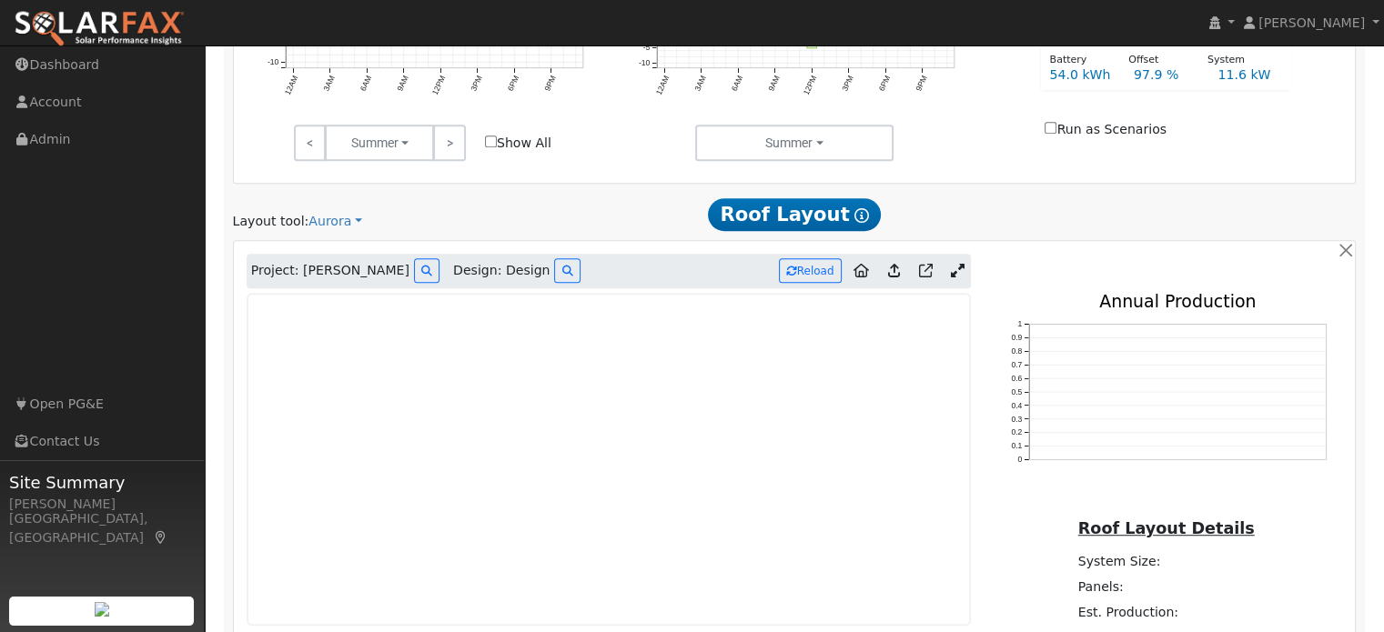
scroll to position [1041, 0]
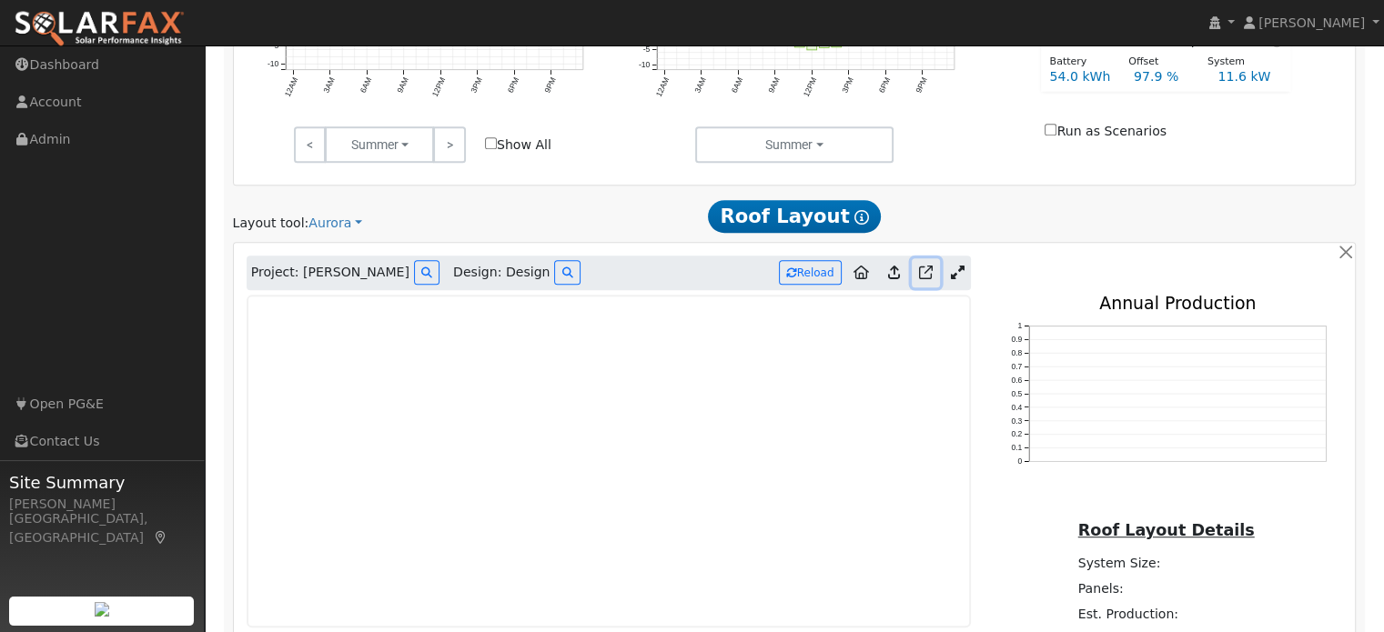
click at [928, 272] on icon at bounding box center [926, 273] width 14 height 14
click at [956, 272] on icon at bounding box center [958, 273] width 14 height 14
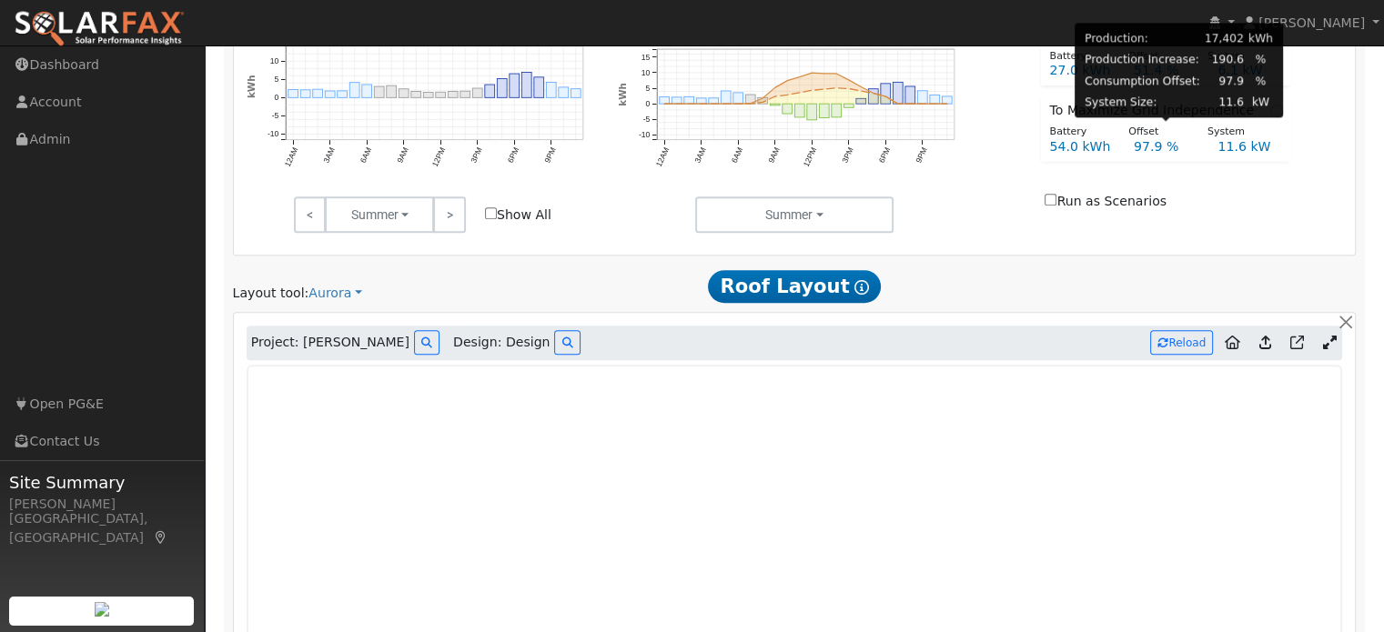
scroll to position [972, 0]
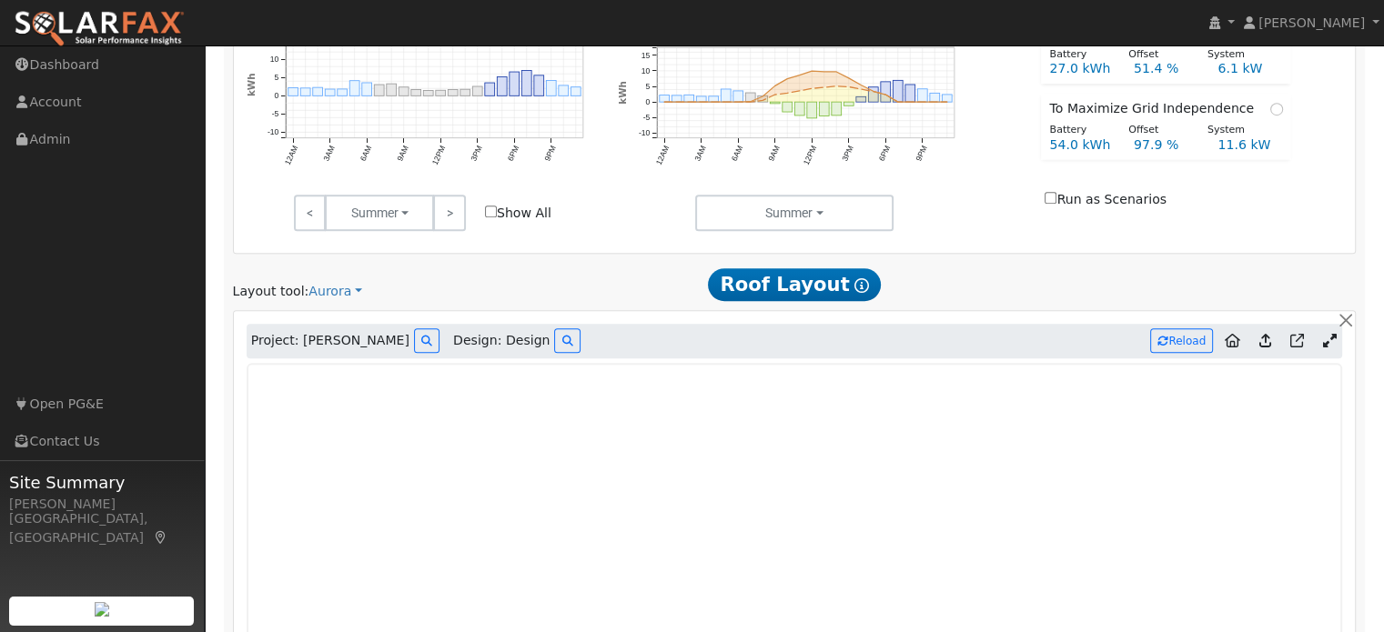
click at [319, 341] on span "Project: [PERSON_NAME]" at bounding box center [330, 340] width 158 height 19
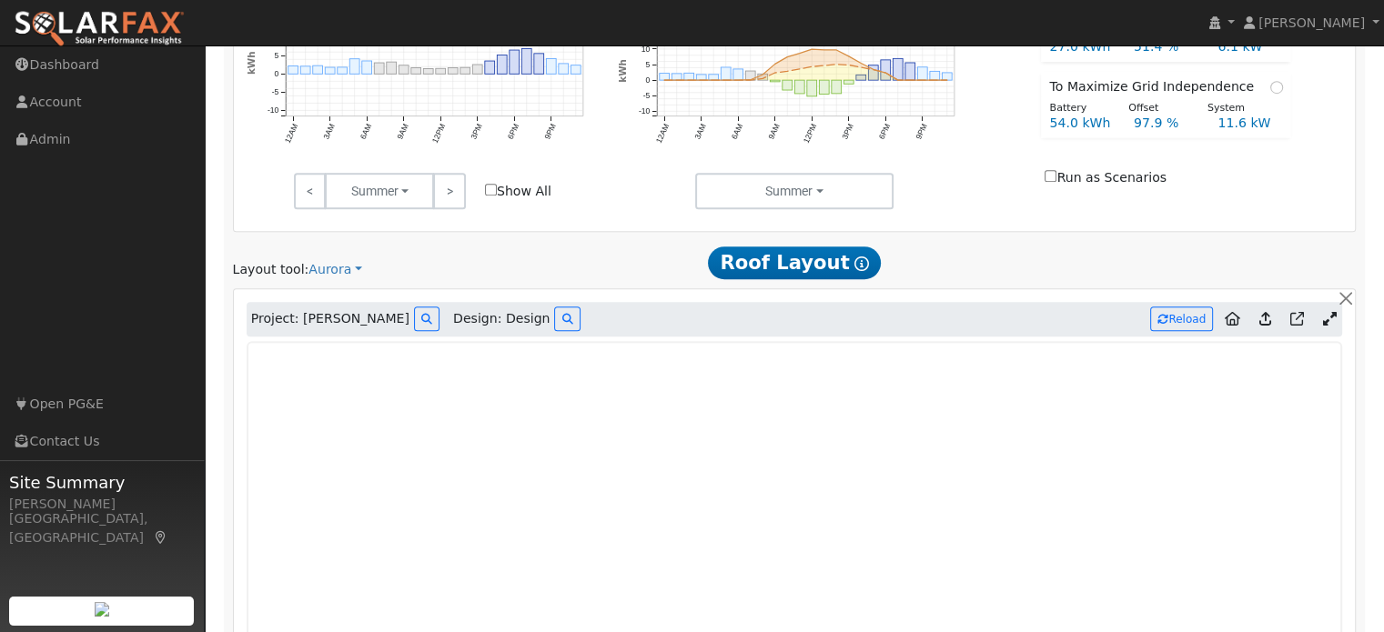
scroll to position [989, 0]
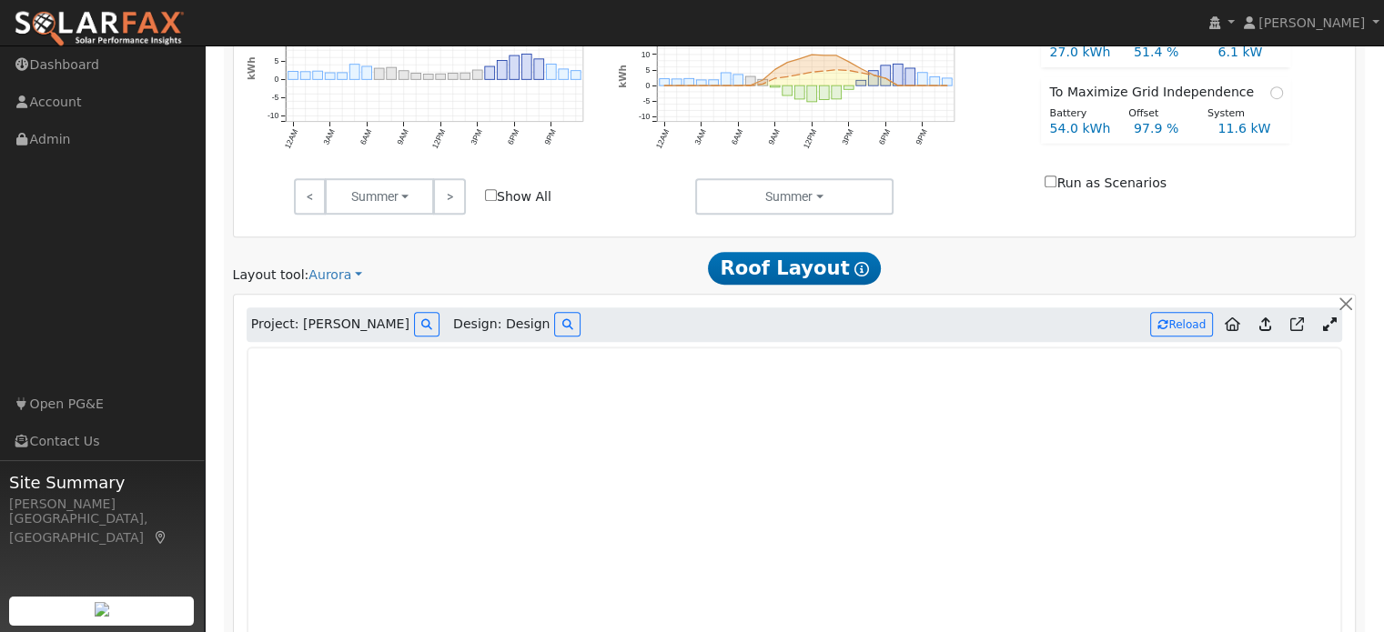
drag, startPoint x: 1007, startPoint y: 347, endPoint x: 928, endPoint y: 217, distance: 151.5
click at [928, 217] on div "On-Peak 27.8 kWh Overnight 27.4 kWh Daytime 19.4 kWh 12AM 3AM 6AM 9AM 12PM 3PM …" at bounding box center [795, 90] width 1122 height 296
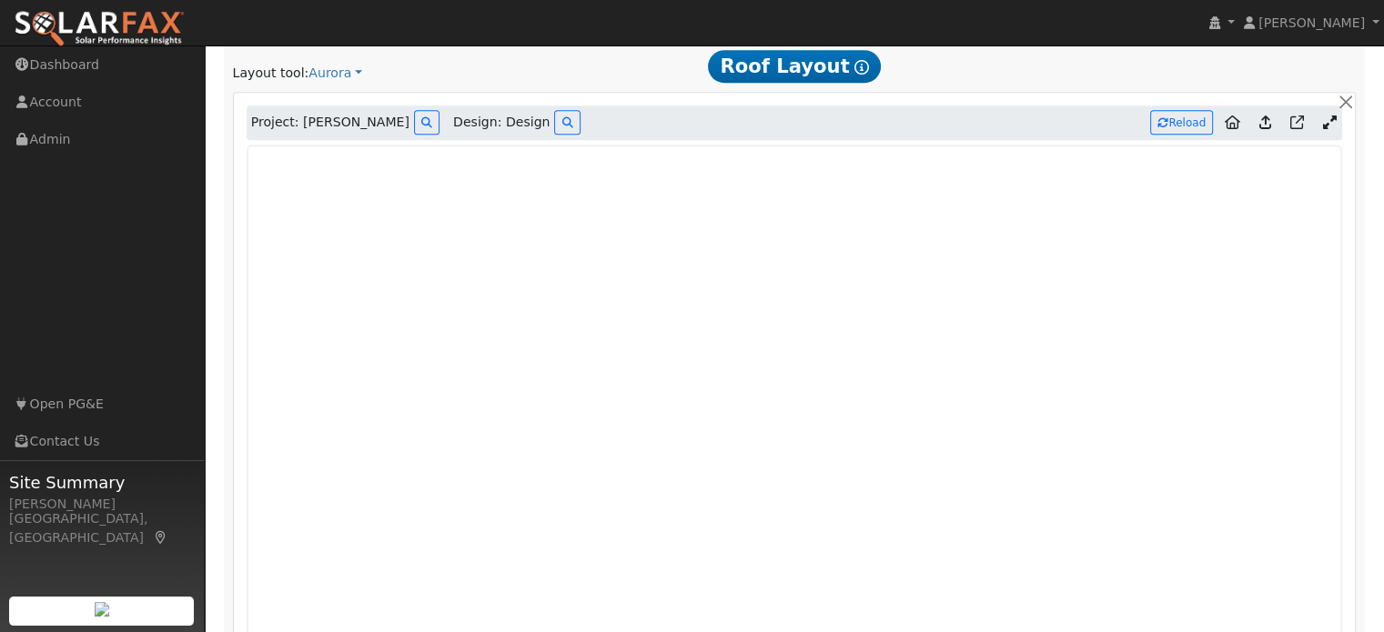
scroll to position [1183, 0]
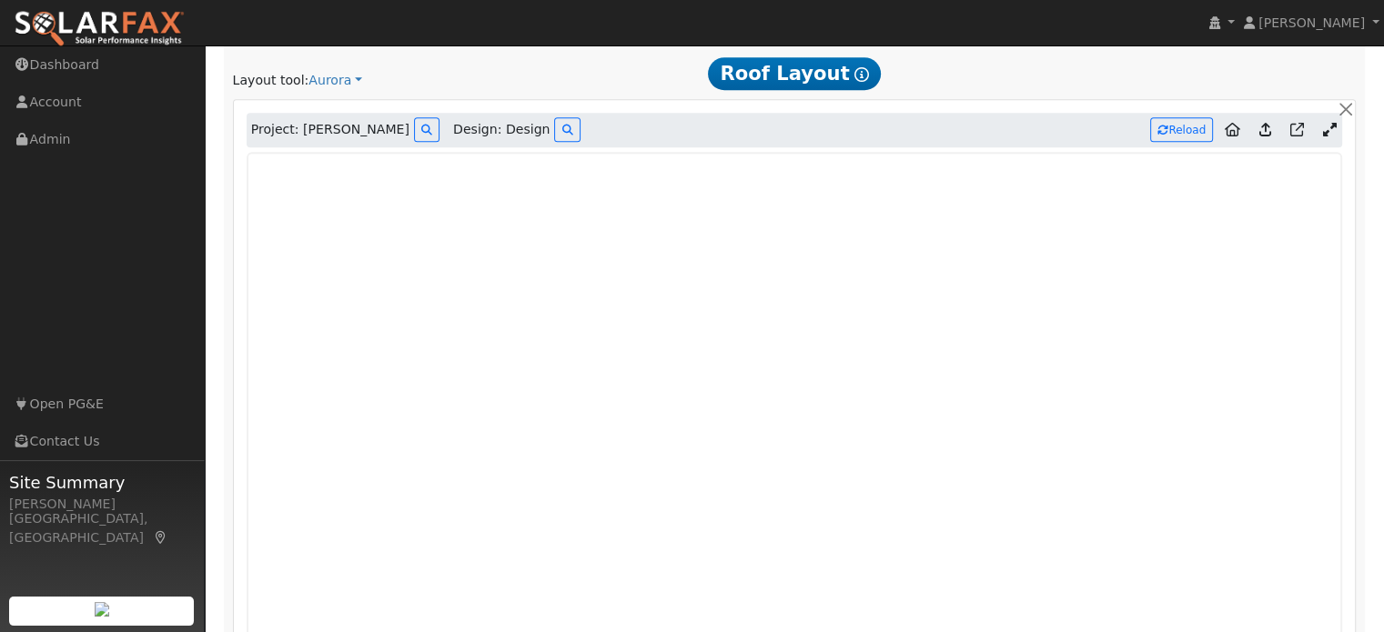
click at [977, 86] on div "Roof Layout Show Help" at bounding box center [794, 73] width 381 height 34
click at [953, 86] on h2 "Roof Layout Show Help" at bounding box center [794, 73] width 362 height 34
